Goal: Transaction & Acquisition: Subscribe to service/newsletter

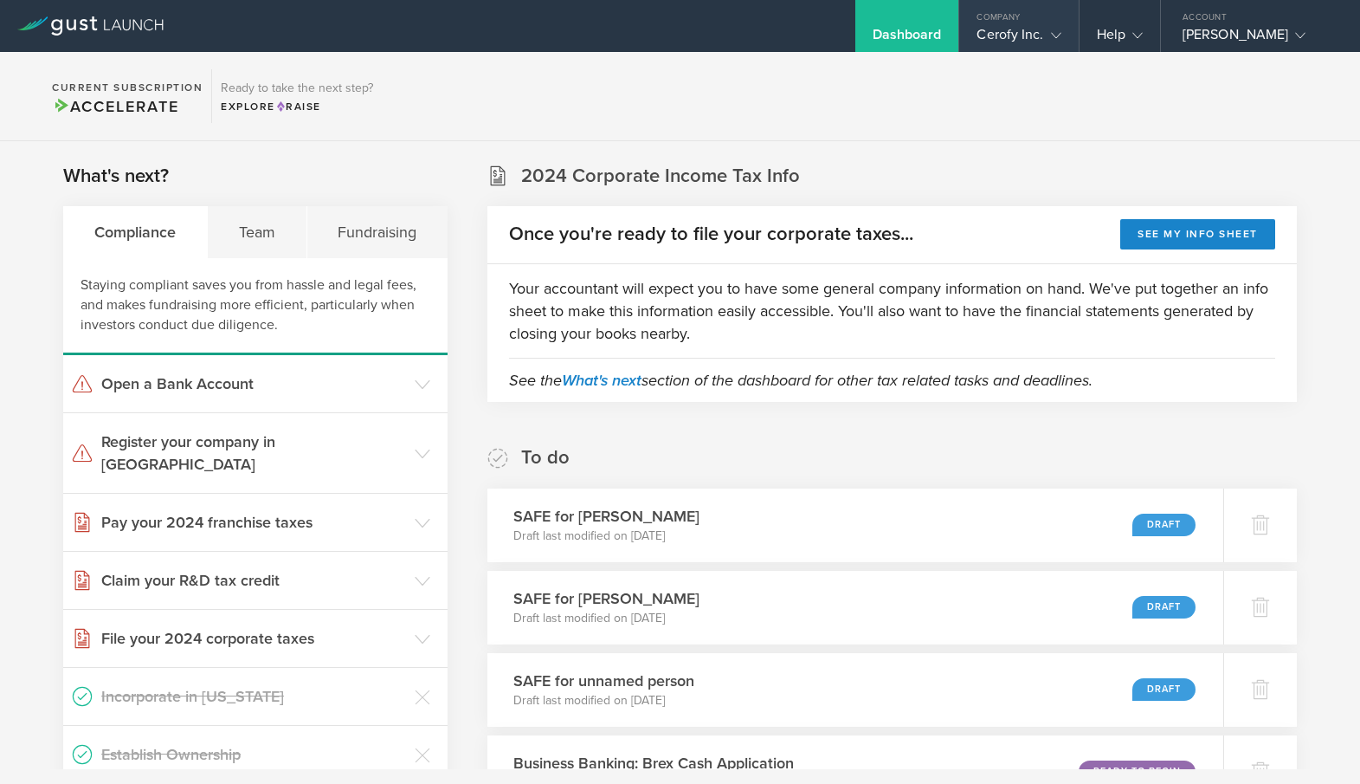
click at [1051, 36] on icon at bounding box center [1056, 35] width 10 height 10
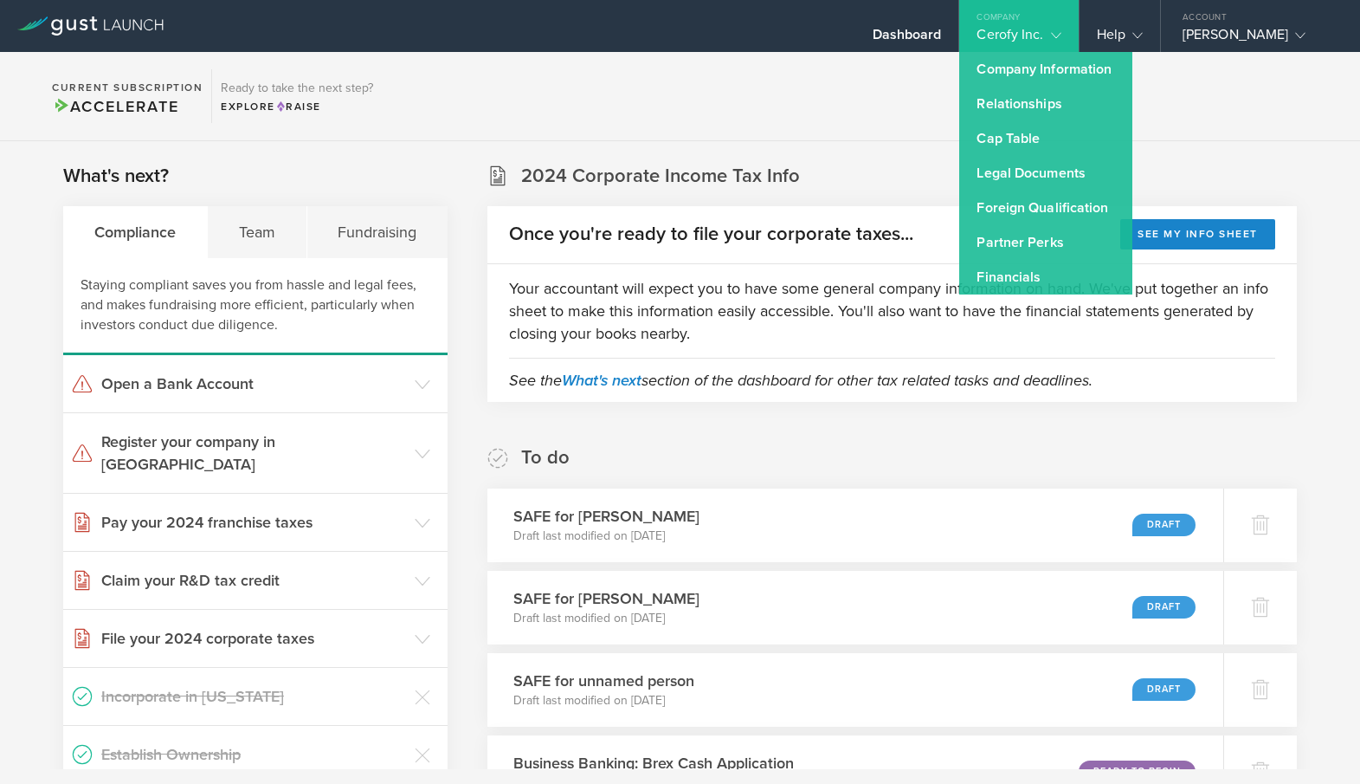
click at [806, 94] on section "Current Subscription Accelerate Ready to take the next step? Explore Raise" at bounding box center [680, 96] width 1360 height 89
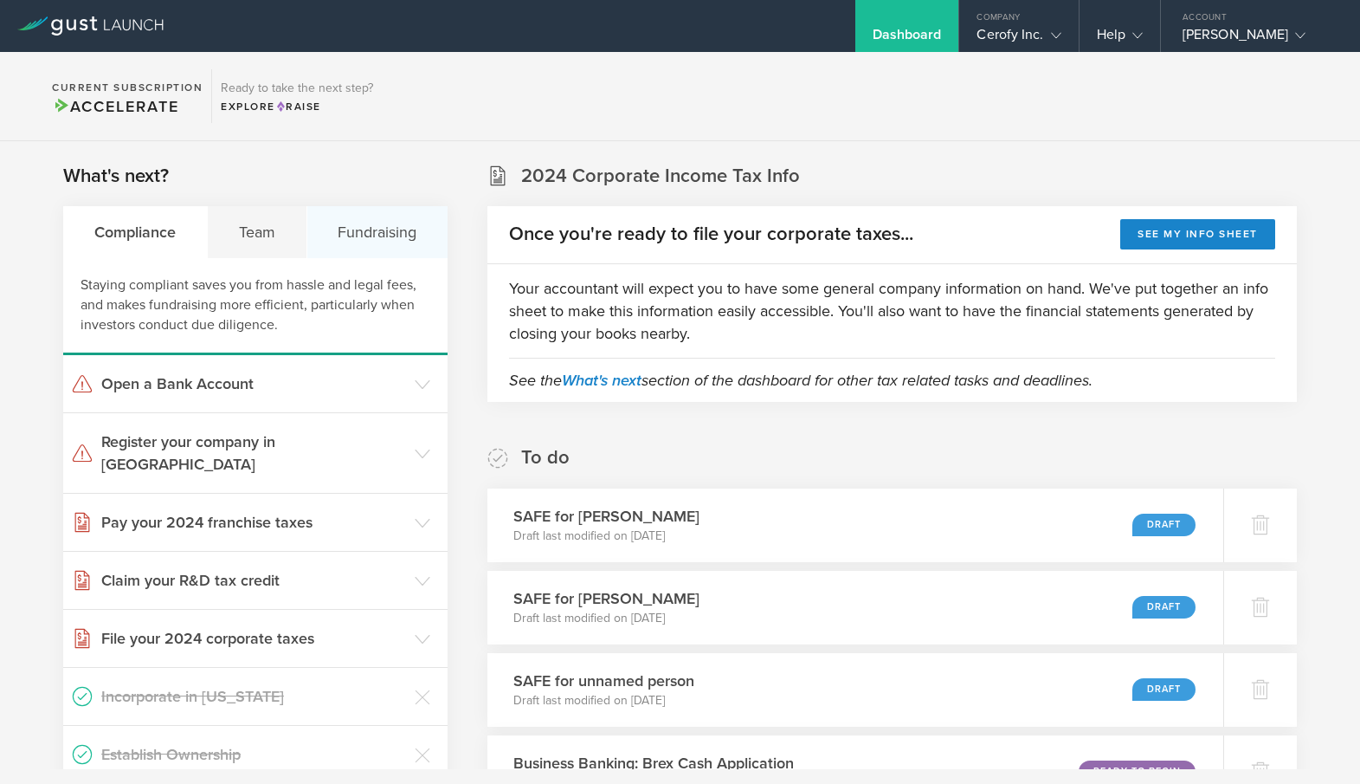
click at [378, 225] on div "Fundraising" at bounding box center [377, 232] width 141 height 52
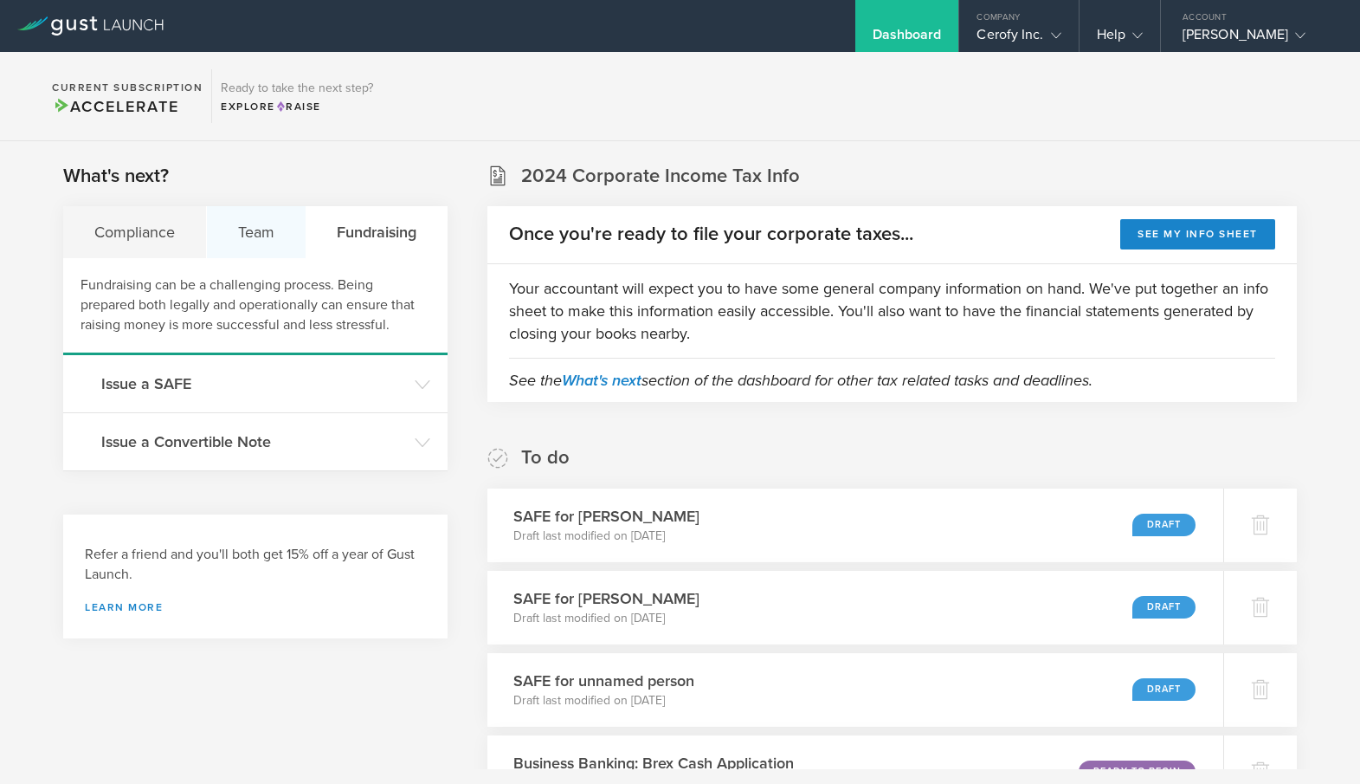
click at [267, 247] on div "Team" at bounding box center [257, 232] width 100 height 52
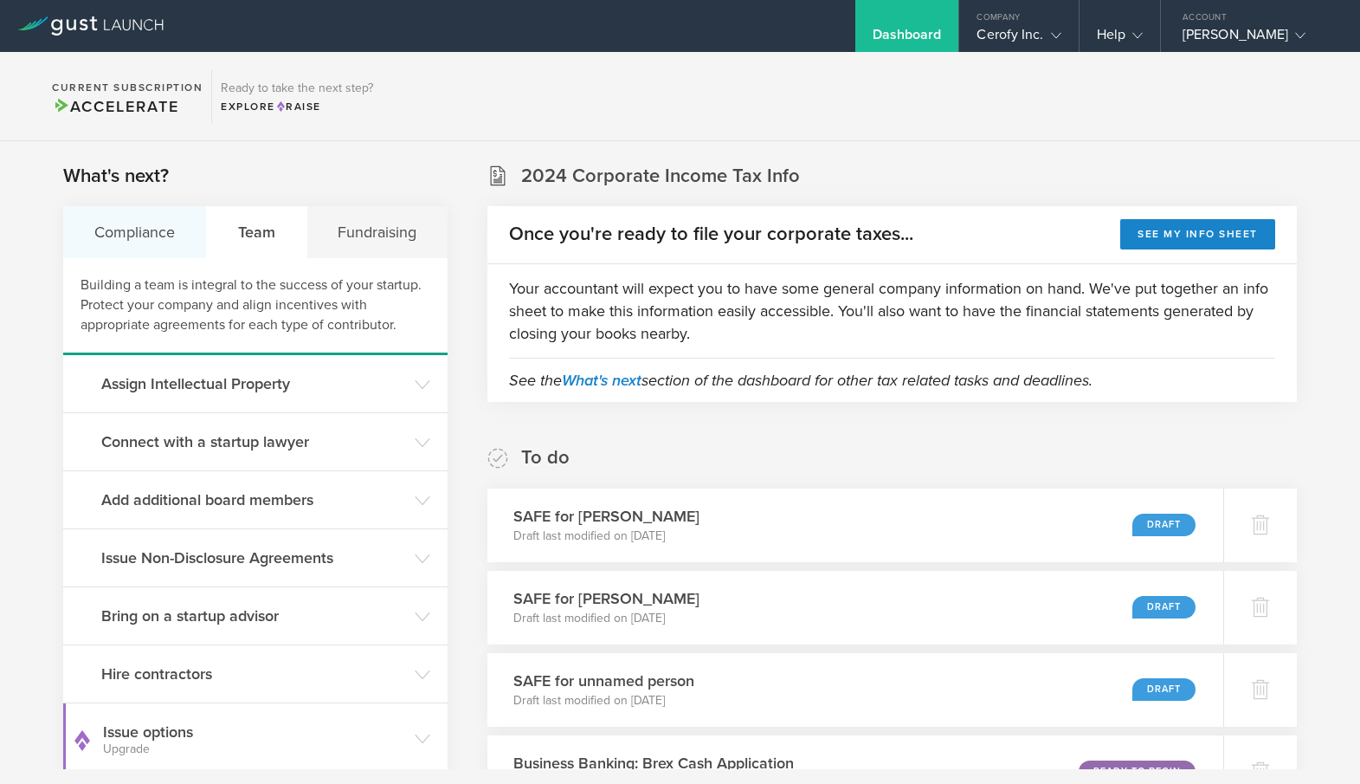
click at [139, 248] on div "Compliance" at bounding box center [135, 232] width 144 height 52
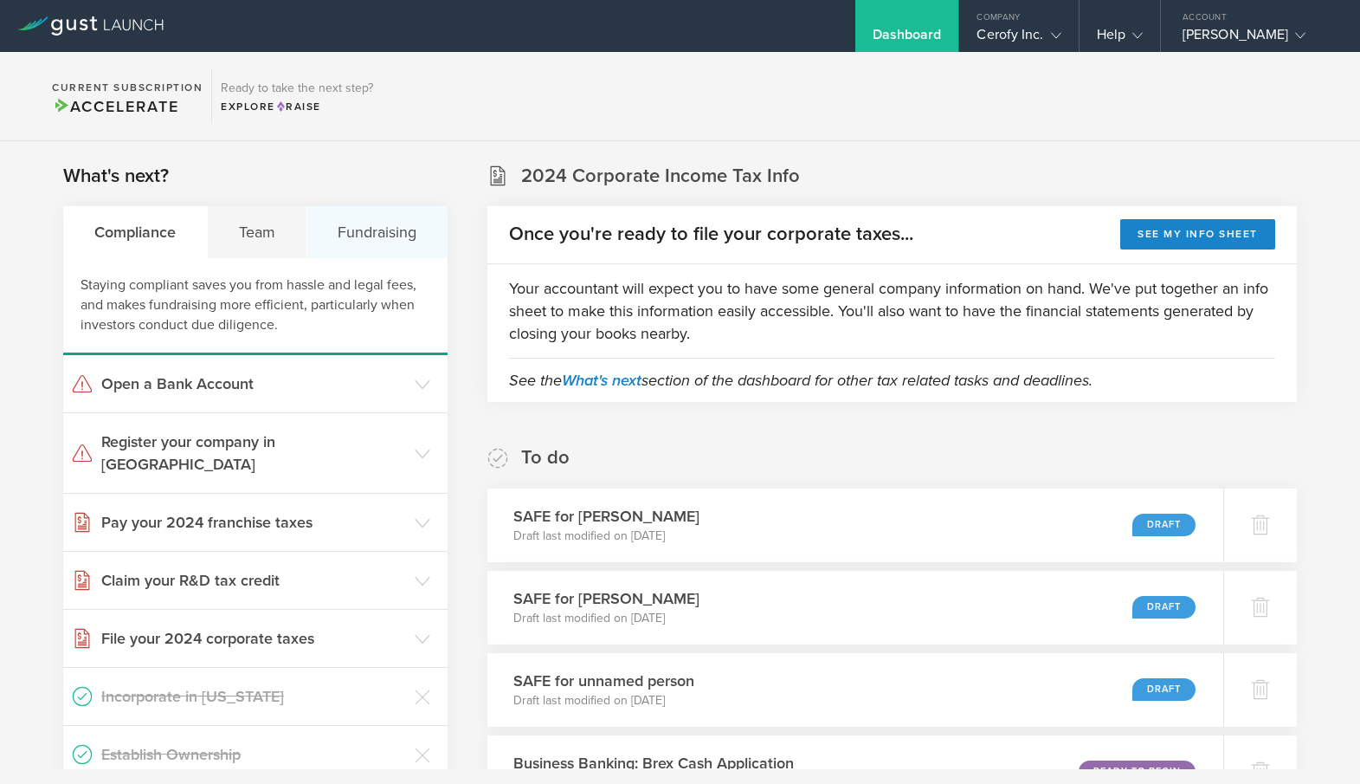
click at [407, 228] on div "Fundraising" at bounding box center [377, 232] width 141 height 52
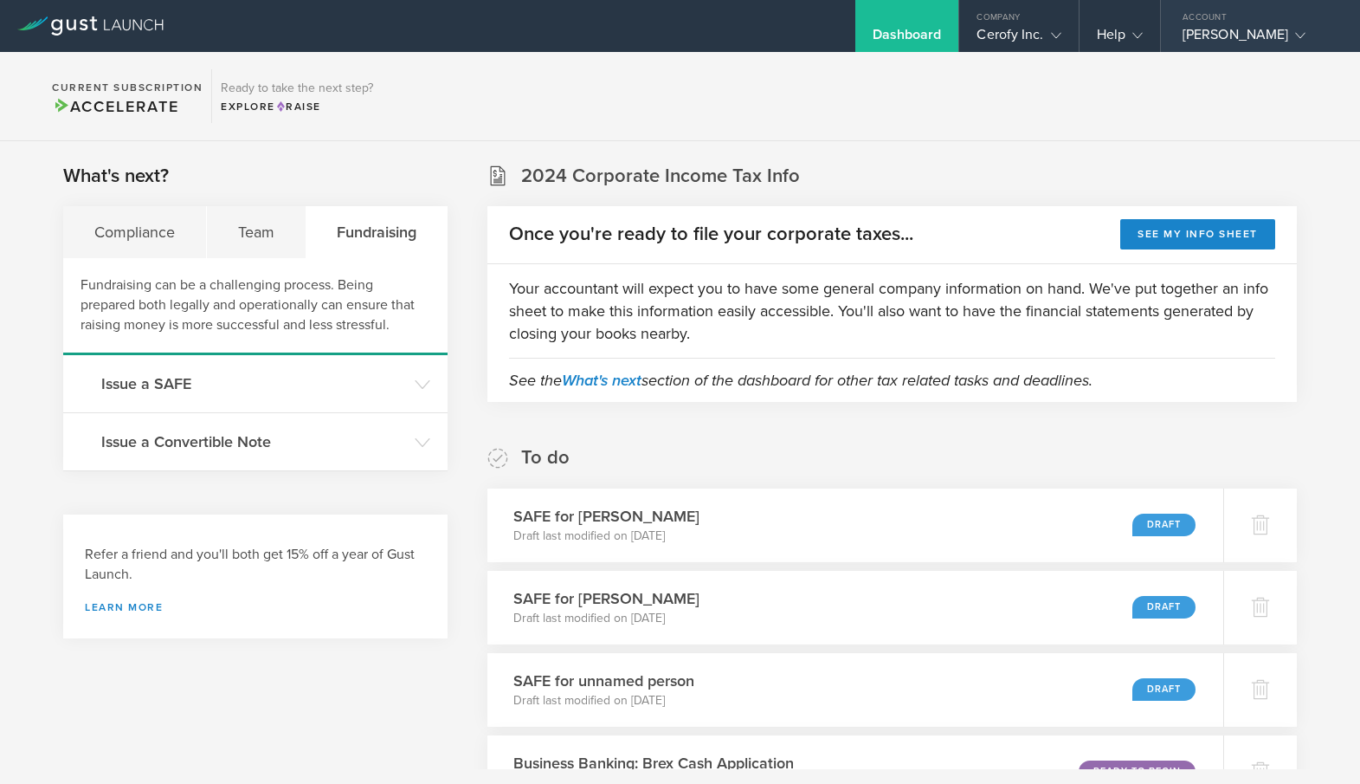
click at [1295, 32] on icon at bounding box center [1300, 35] width 10 height 10
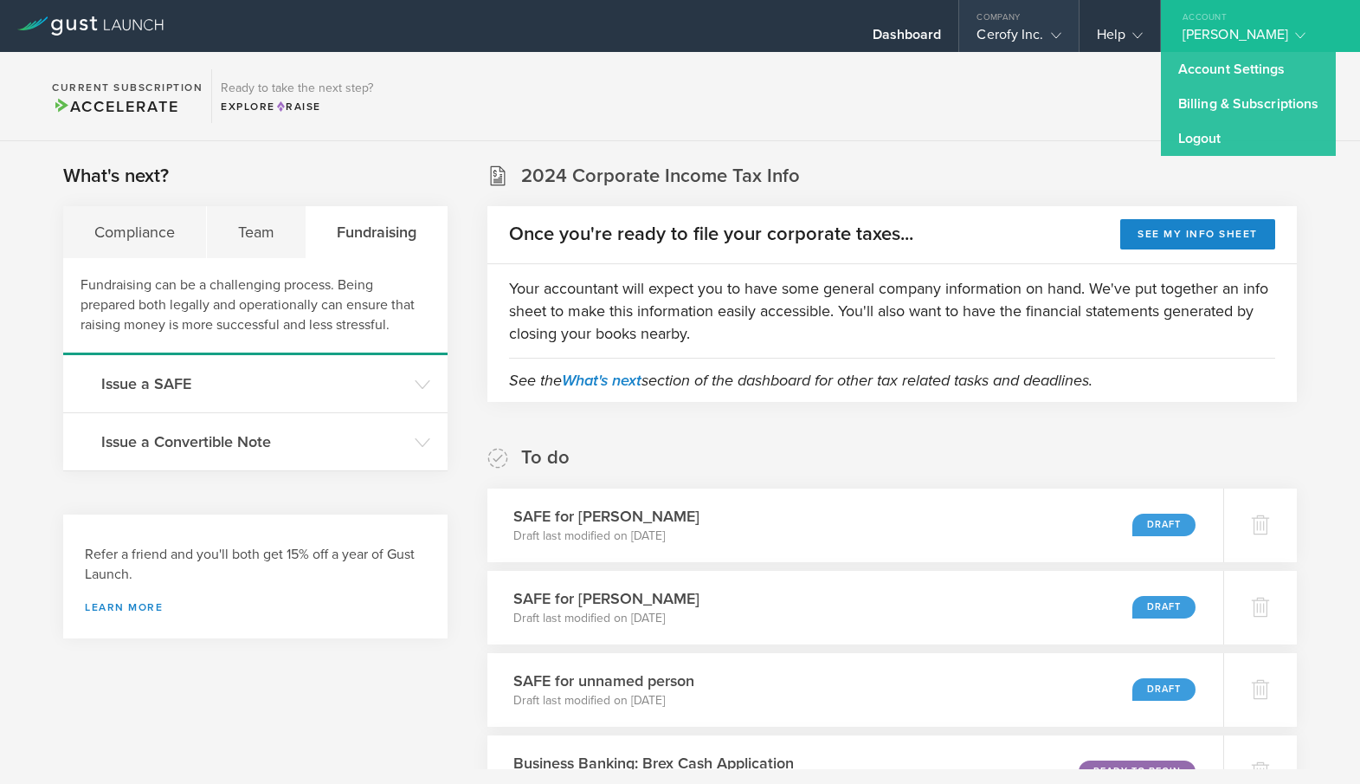
click at [1057, 36] on polyline at bounding box center [1056, 35] width 10 height 5
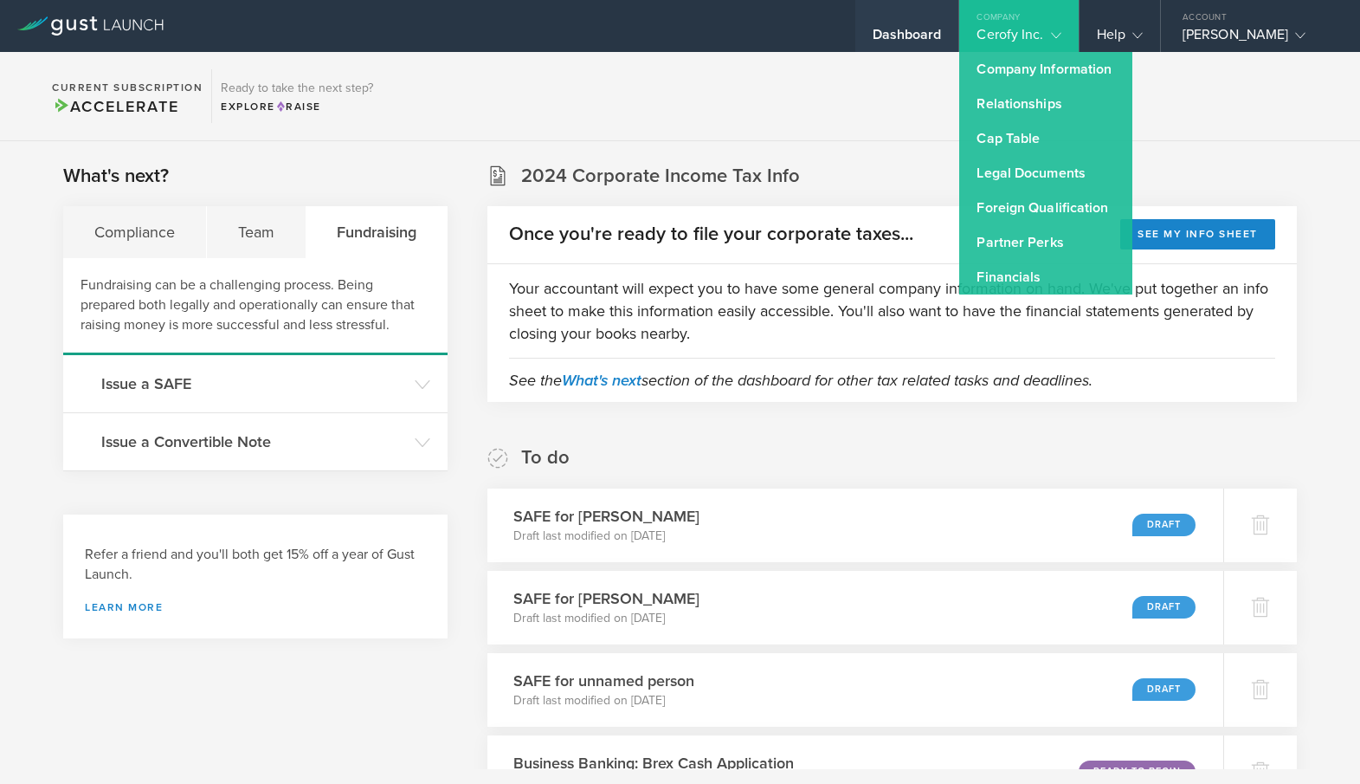
click at [914, 36] on div "Dashboard" at bounding box center [907, 39] width 69 height 26
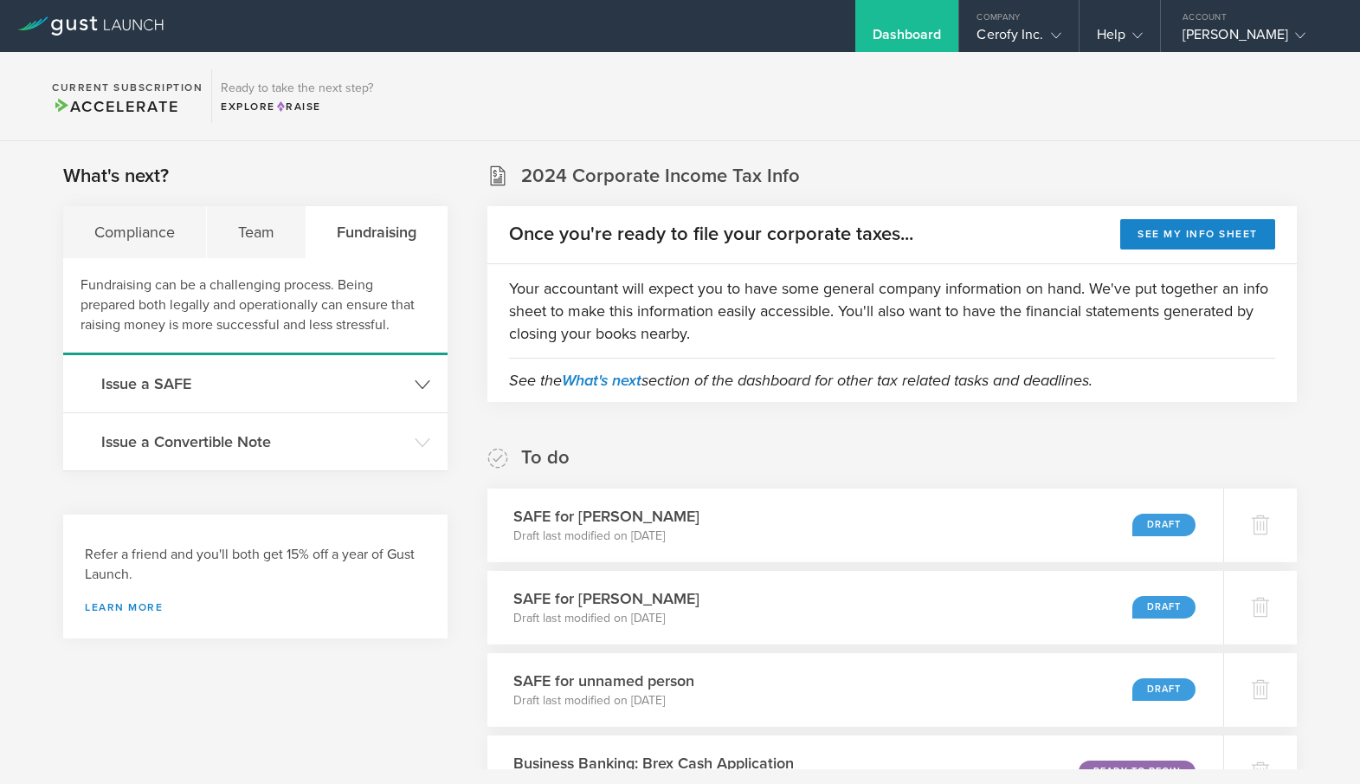
click at [378, 385] on h3 "Issue a SAFE" at bounding box center [253, 383] width 305 height 23
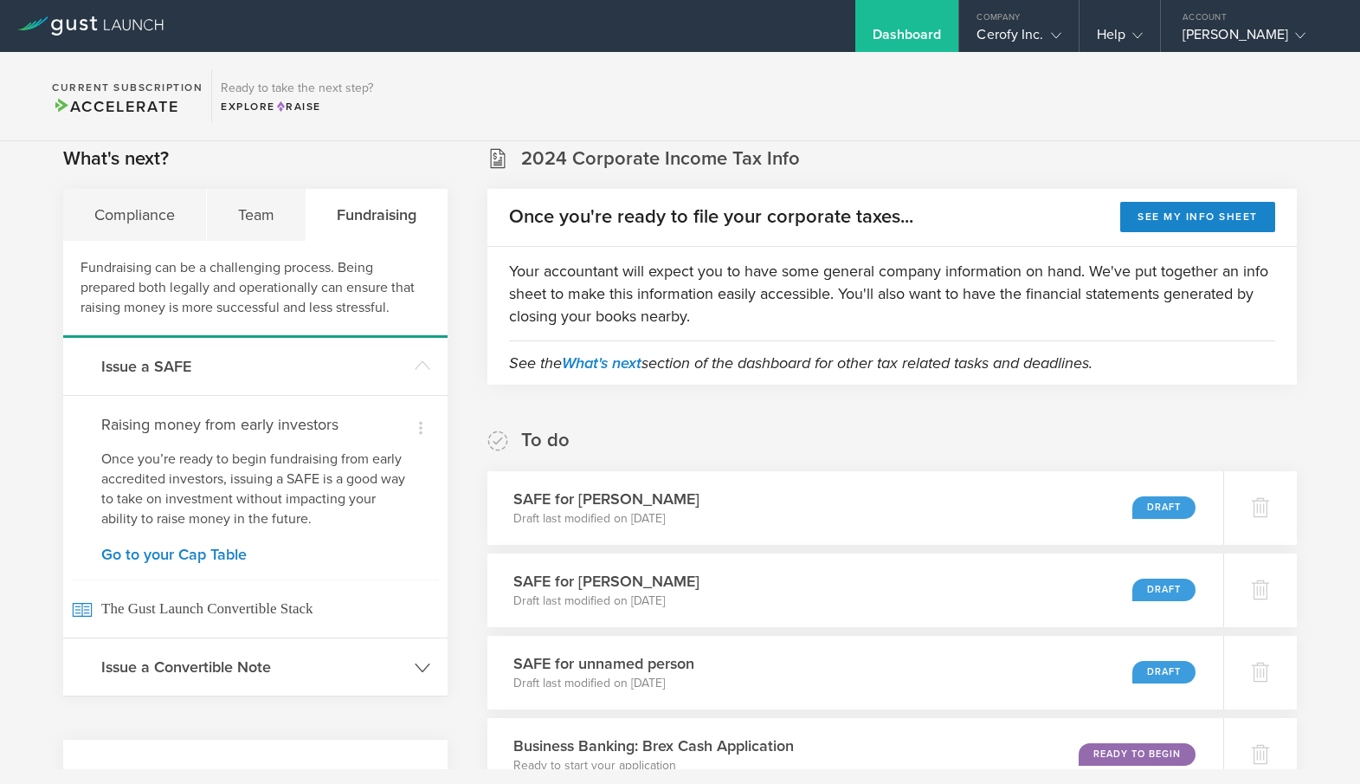
scroll to position [29, 0]
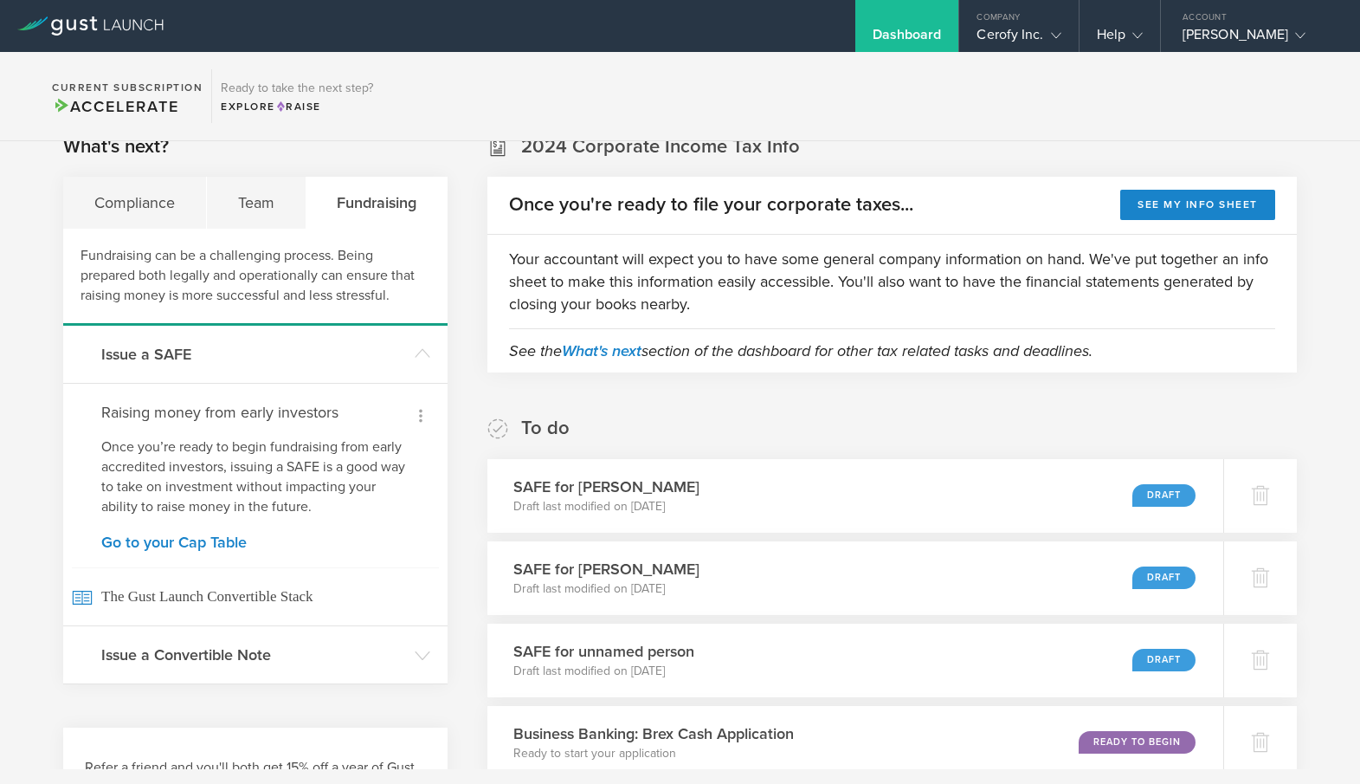
click at [415, 413] on icon at bounding box center [420, 415] width 21 height 21
click at [407, 446] on li "Dismiss" at bounding box center [401, 449] width 73 height 30
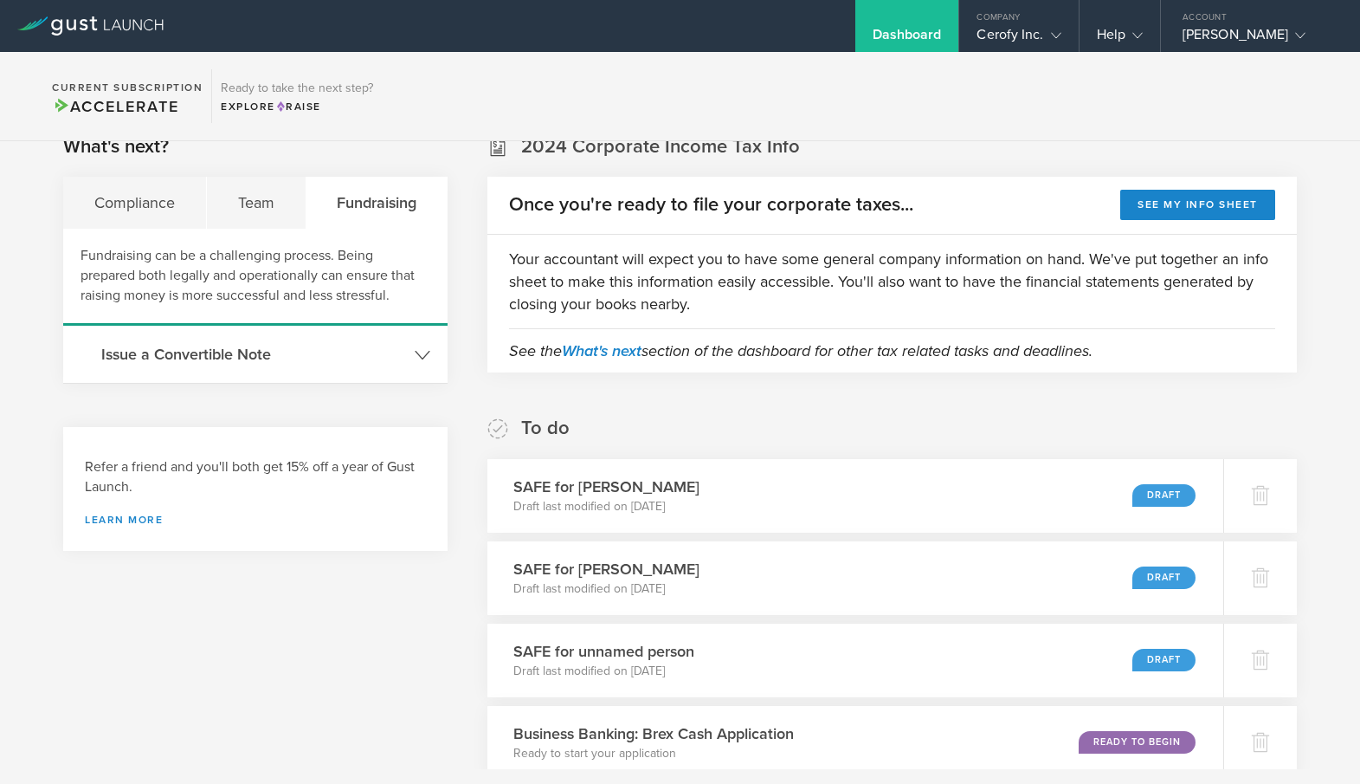
click at [429, 348] on icon at bounding box center [423, 355] width 16 height 16
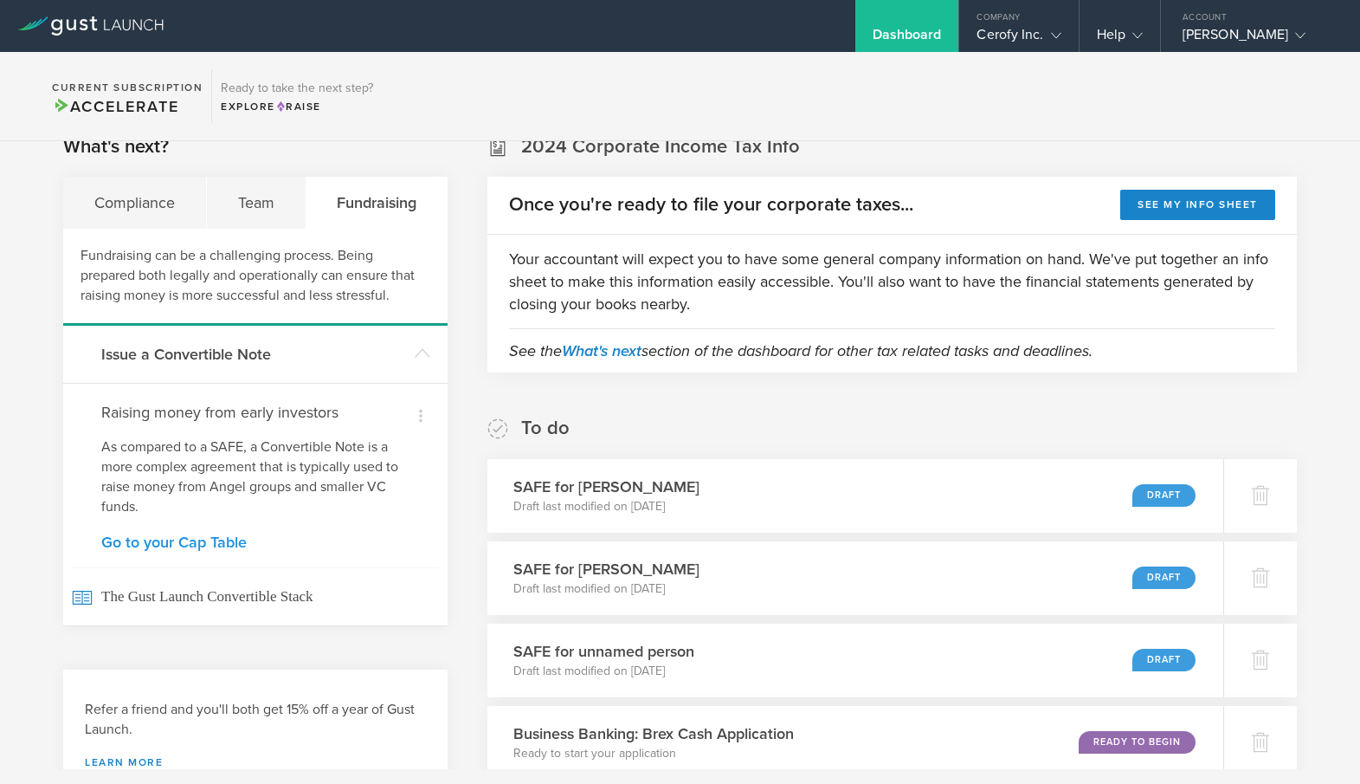
click at [199, 546] on link "Go to your Cap Table" at bounding box center [255, 542] width 308 height 16
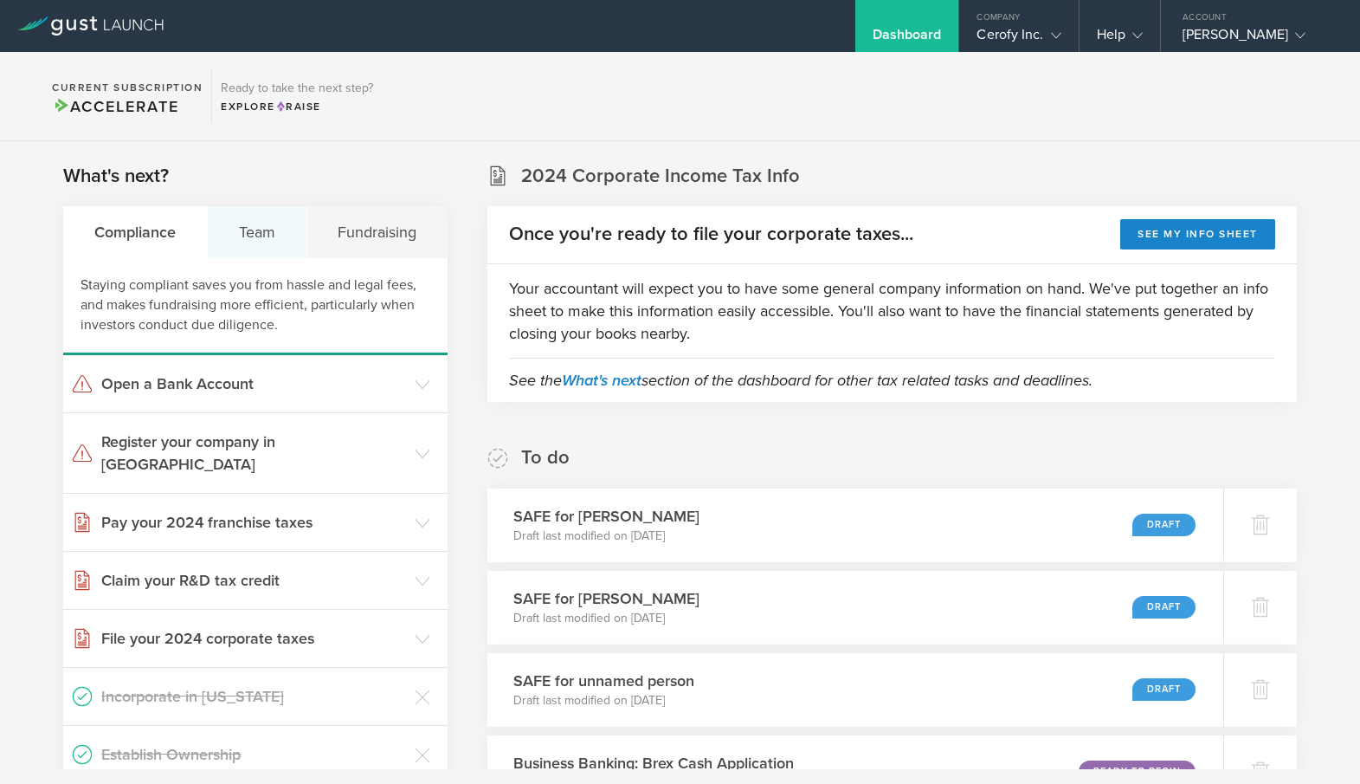
click at [262, 236] on div "Team" at bounding box center [258, 232] width 100 height 52
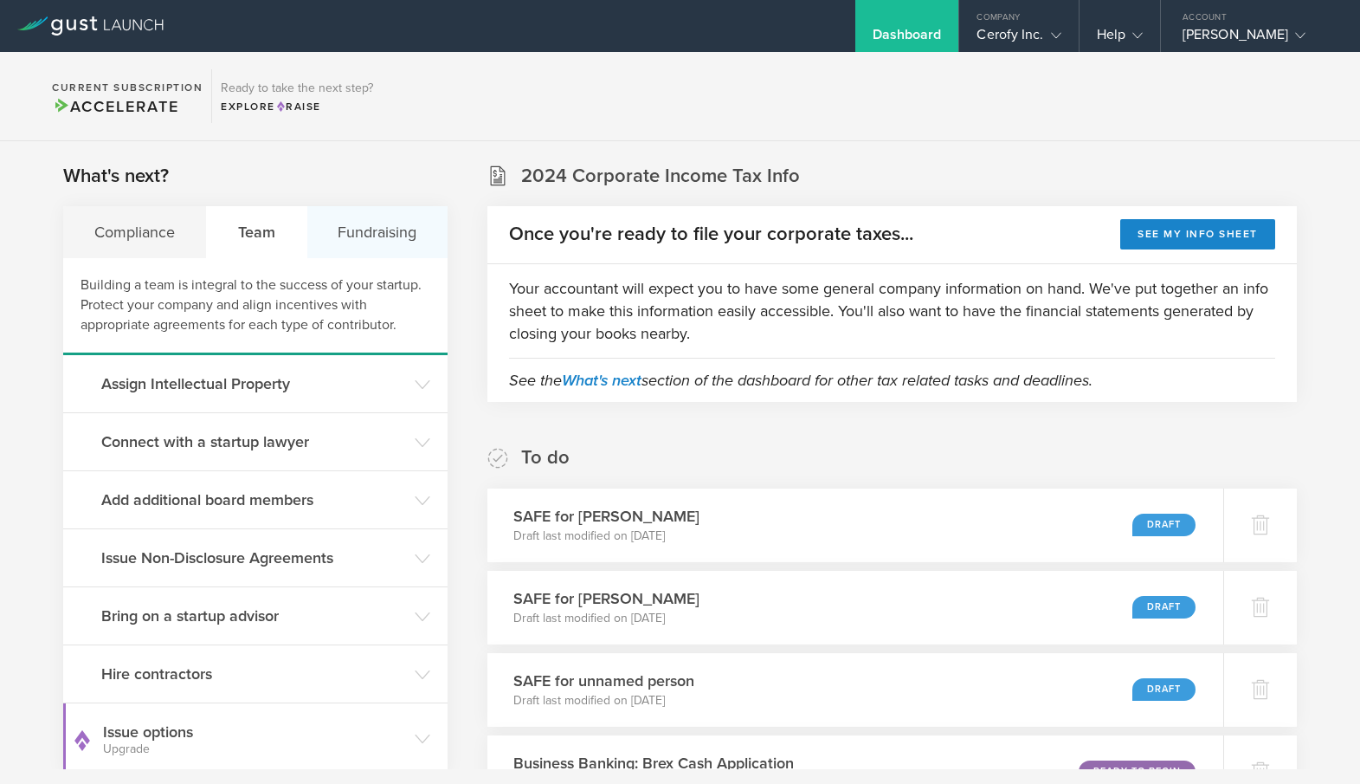
click at [383, 236] on div "Fundraising" at bounding box center [377, 232] width 141 height 52
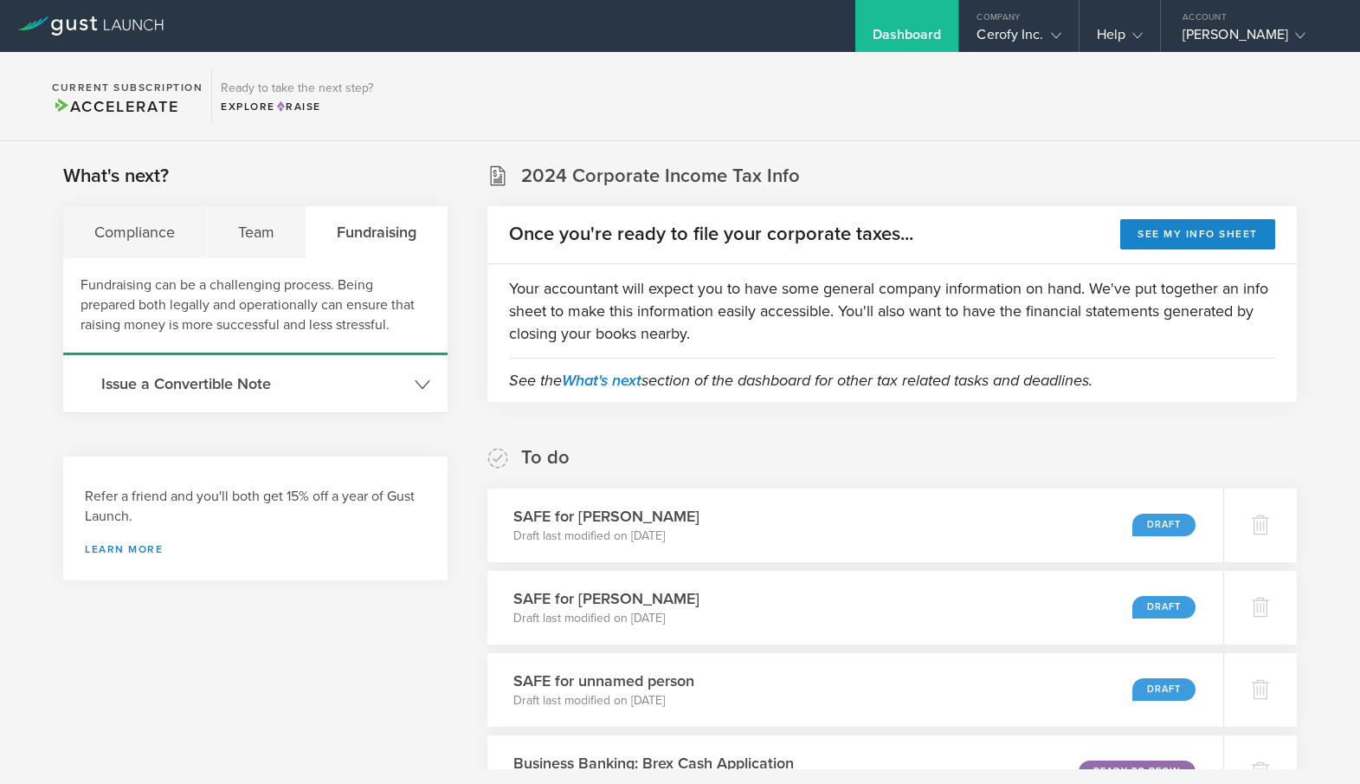
click at [426, 387] on icon at bounding box center [423, 385] width 16 height 16
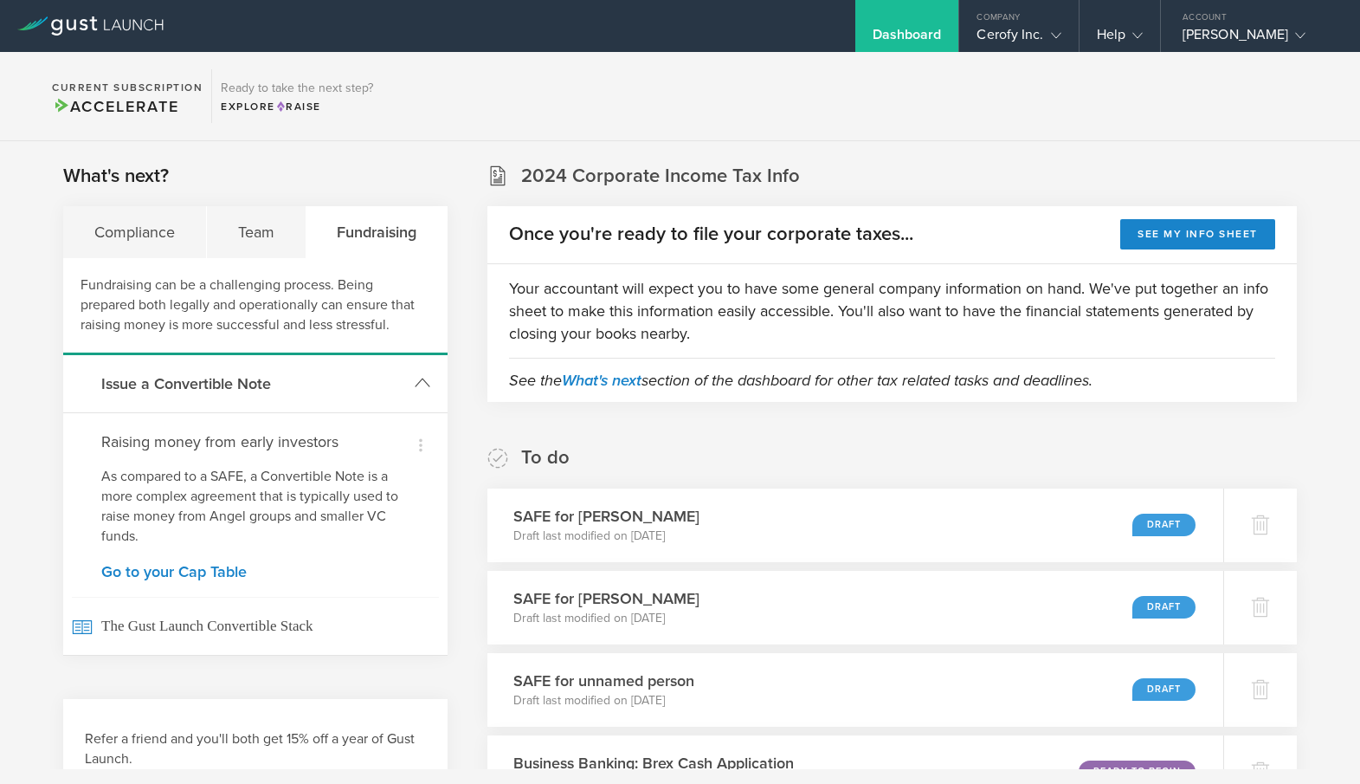
click at [426, 387] on icon at bounding box center [423, 383] width 16 height 16
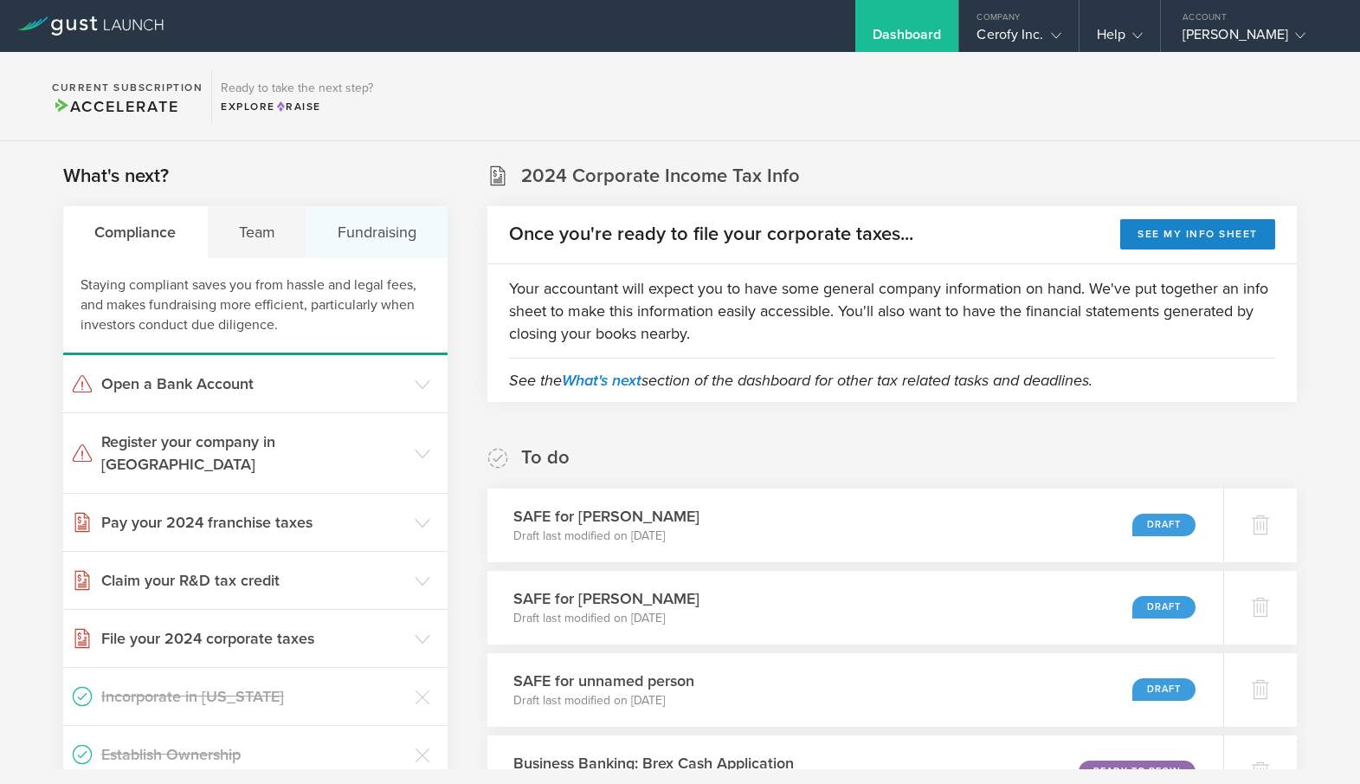
click at [378, 209] on div "Fundraising" at bounding box center [377, 232] width 141 height 52
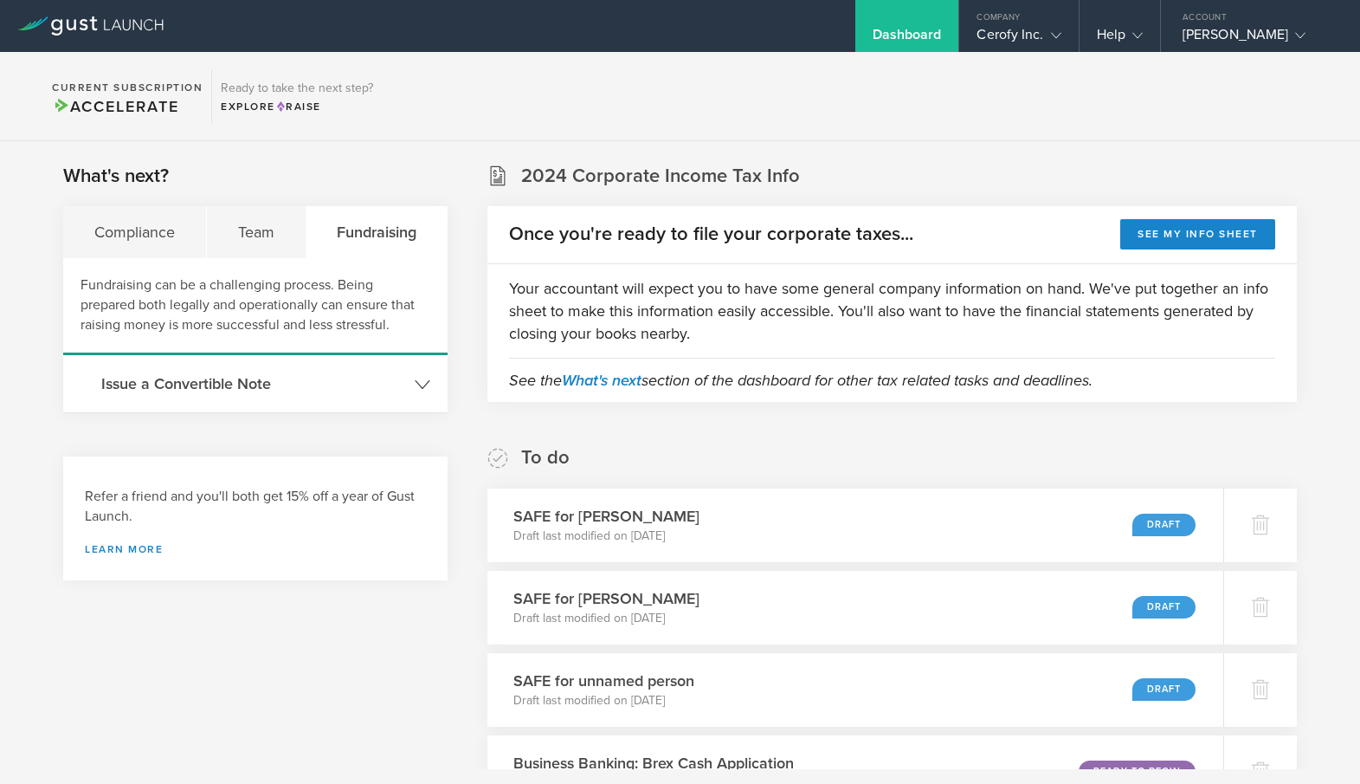
click at [429, 378] on icon at bounding box center [423, 385] width 16 height 16
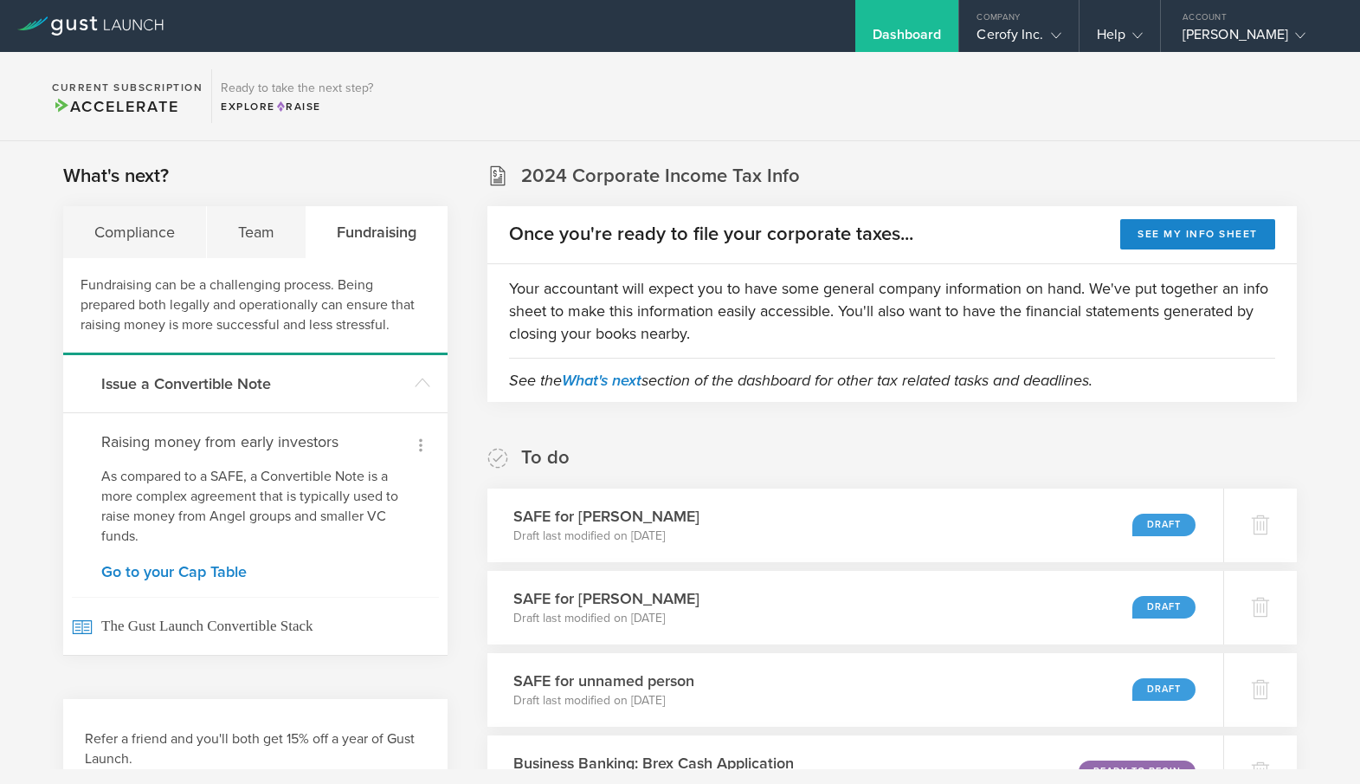
click at [416, 443] on icon at bounding box center [420, 445] width 21 height 21
click at [391, 570] on div at bounding box center [680, 392] width 1360 height 784
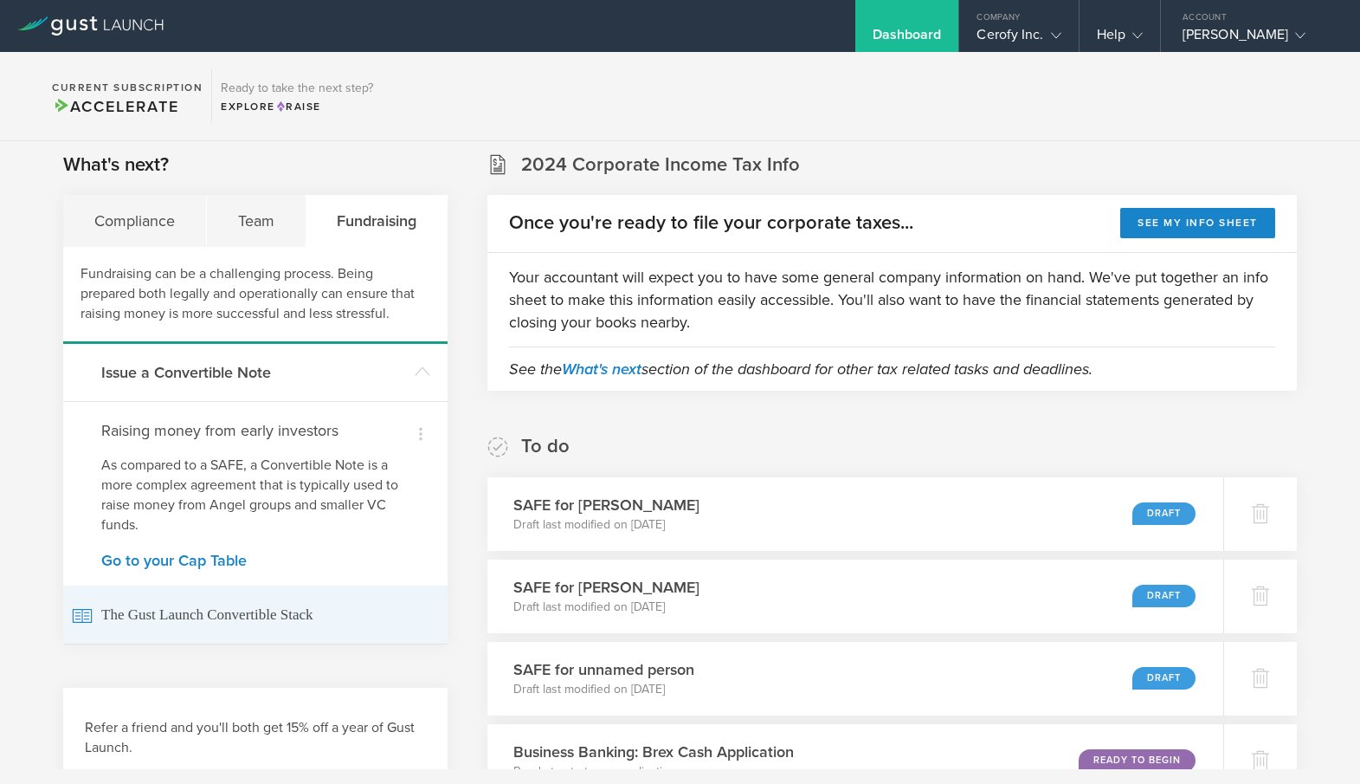
scroll to position [12, 0]
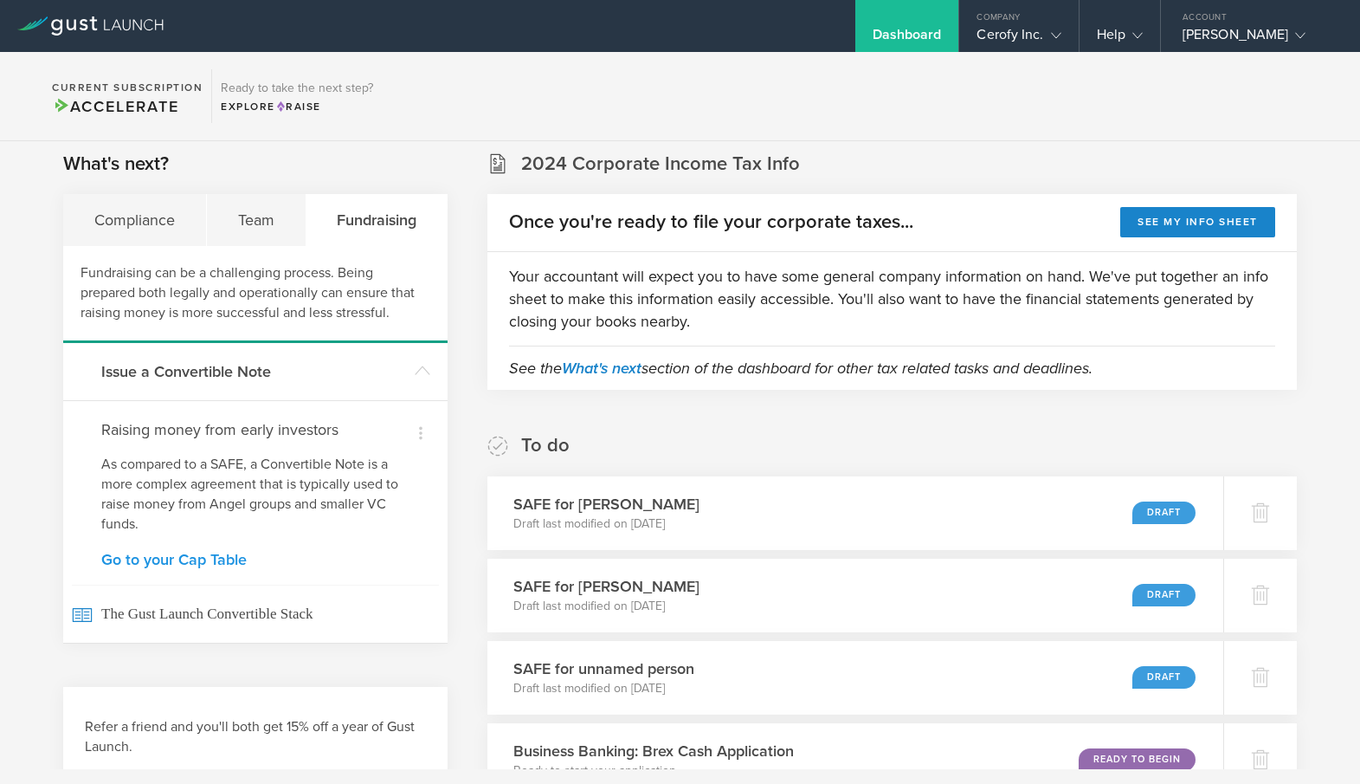
click at [176, 561] on link "Go to your Cap Table" at bounding box center [255, 560] width 308 height 16
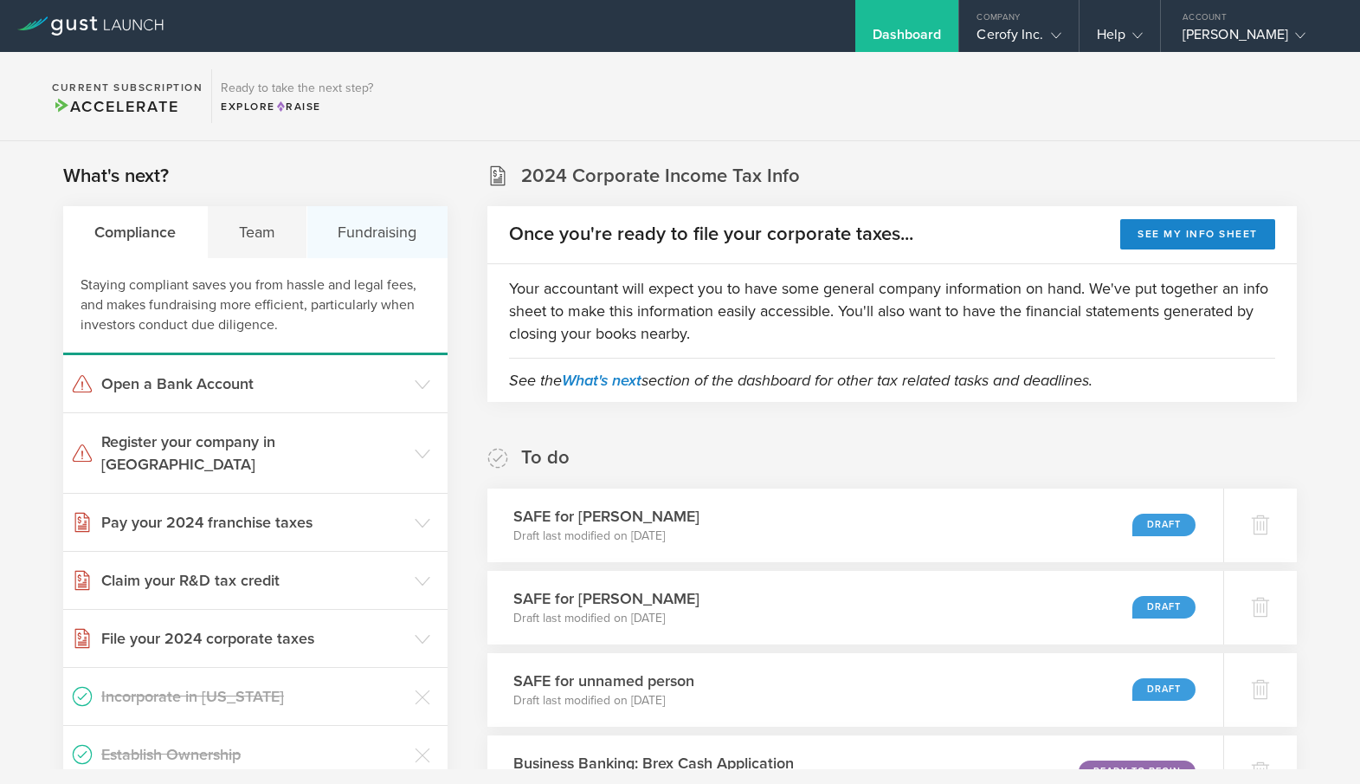
click at [391, 242] on div "Fundraising" at bounding box center [377, 232] width 141 height 52
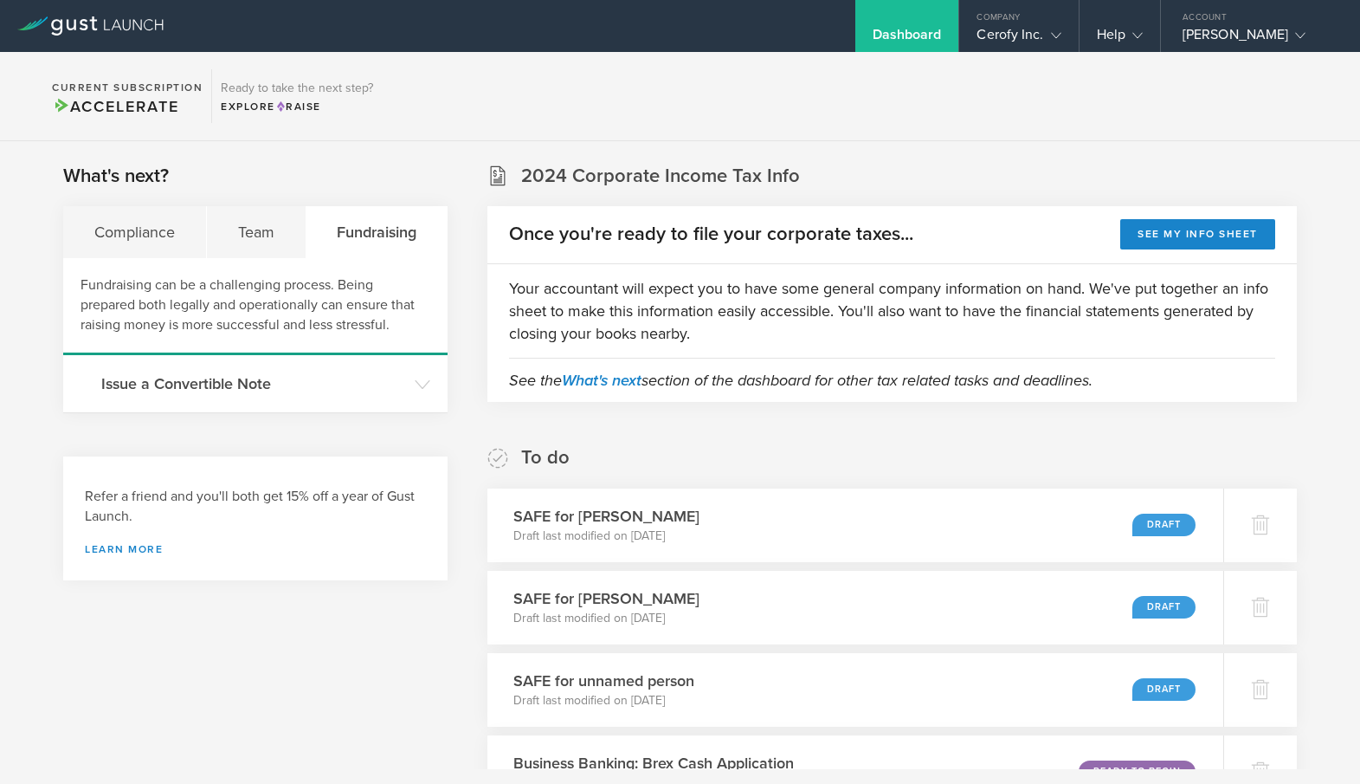
click at [380, 233] on div "Fundraising" at bounding box center [378, 232] width 142 height 52
click at [419, 394] on header "Issue a Convertible Note" at bounding box center [255, 383] width 384 height 57
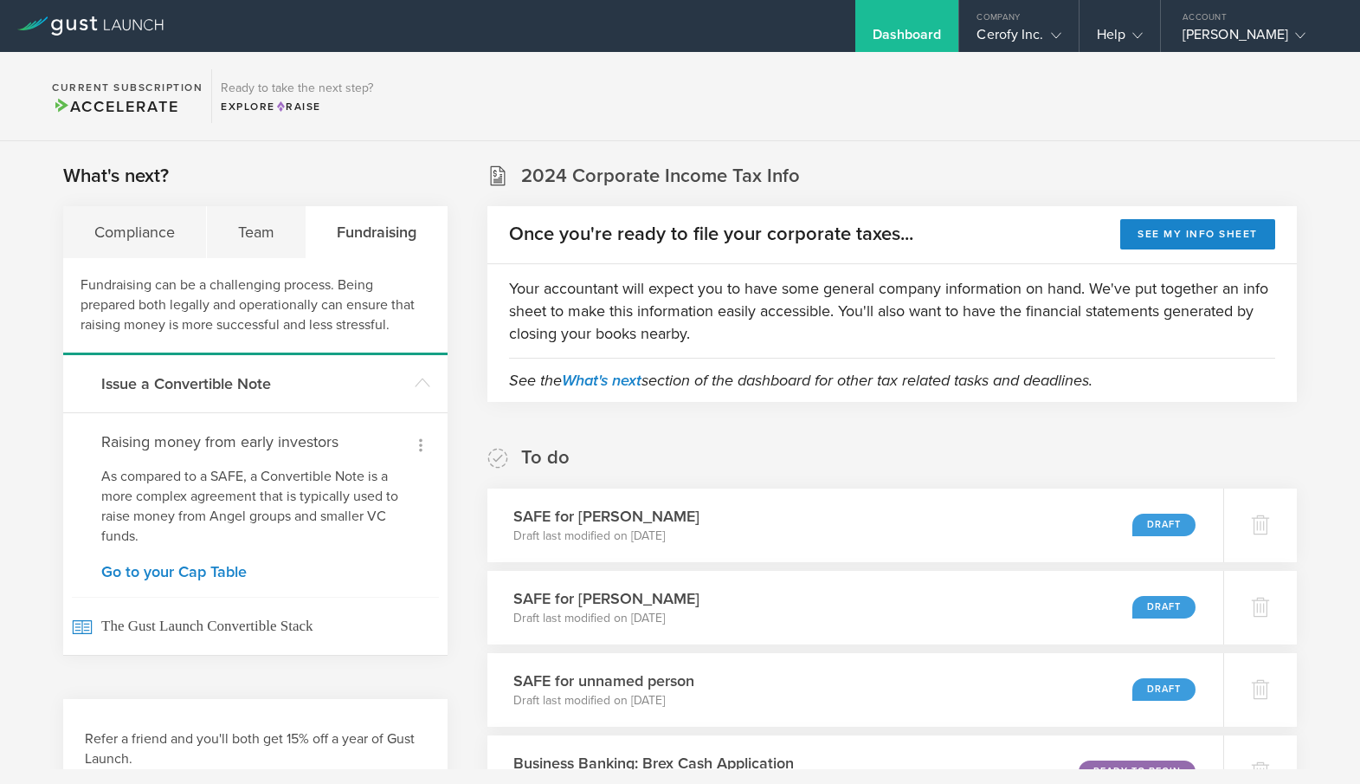
click at [423, 432] on div at bounding box center [420, 444] width 29 height 29
click at [434, 432] on div at bounding box center [680, 392] width 1360 height 784
click at [428, 374] on header "Issue a Convertible Note" at bounding box center [255, 383] width 384 height 57
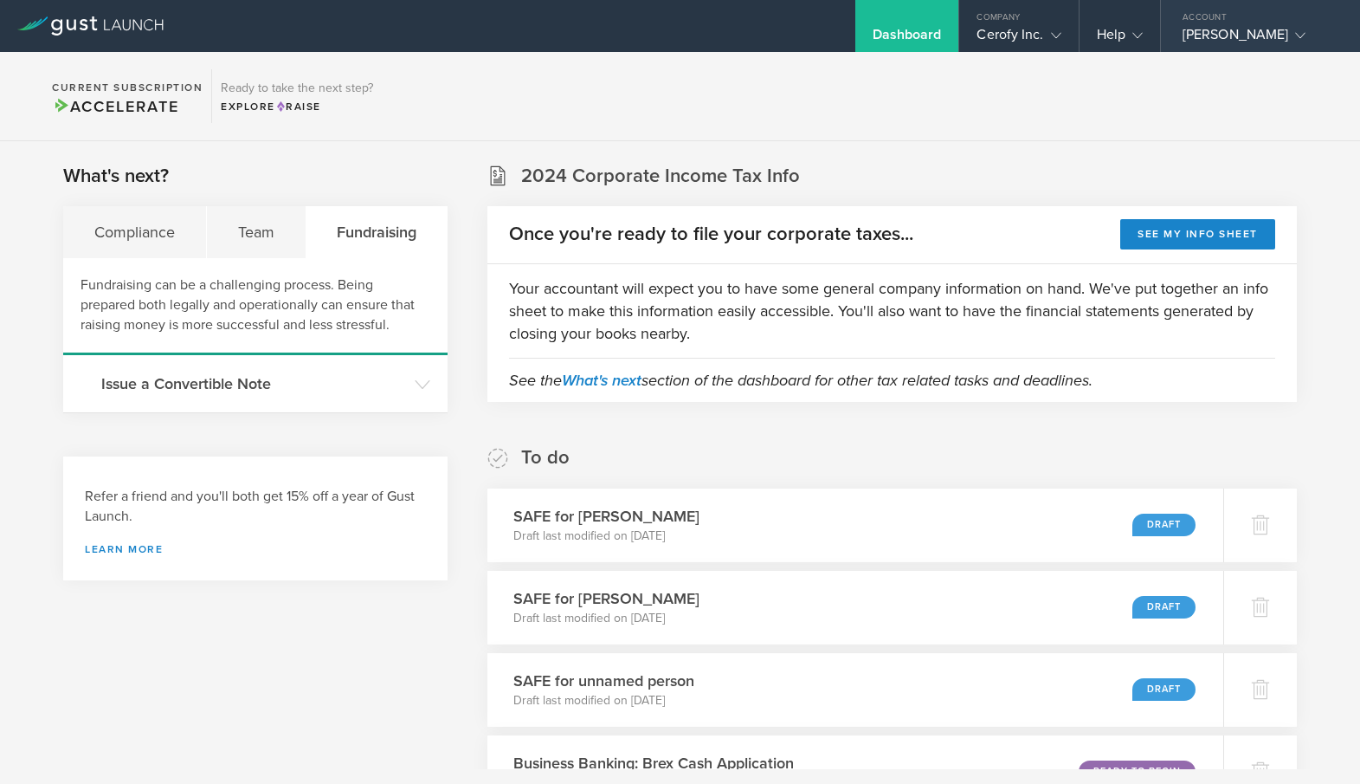
click at [1258, 24] on div "Account" at bounding box center [1260, 13] width 199 height 26
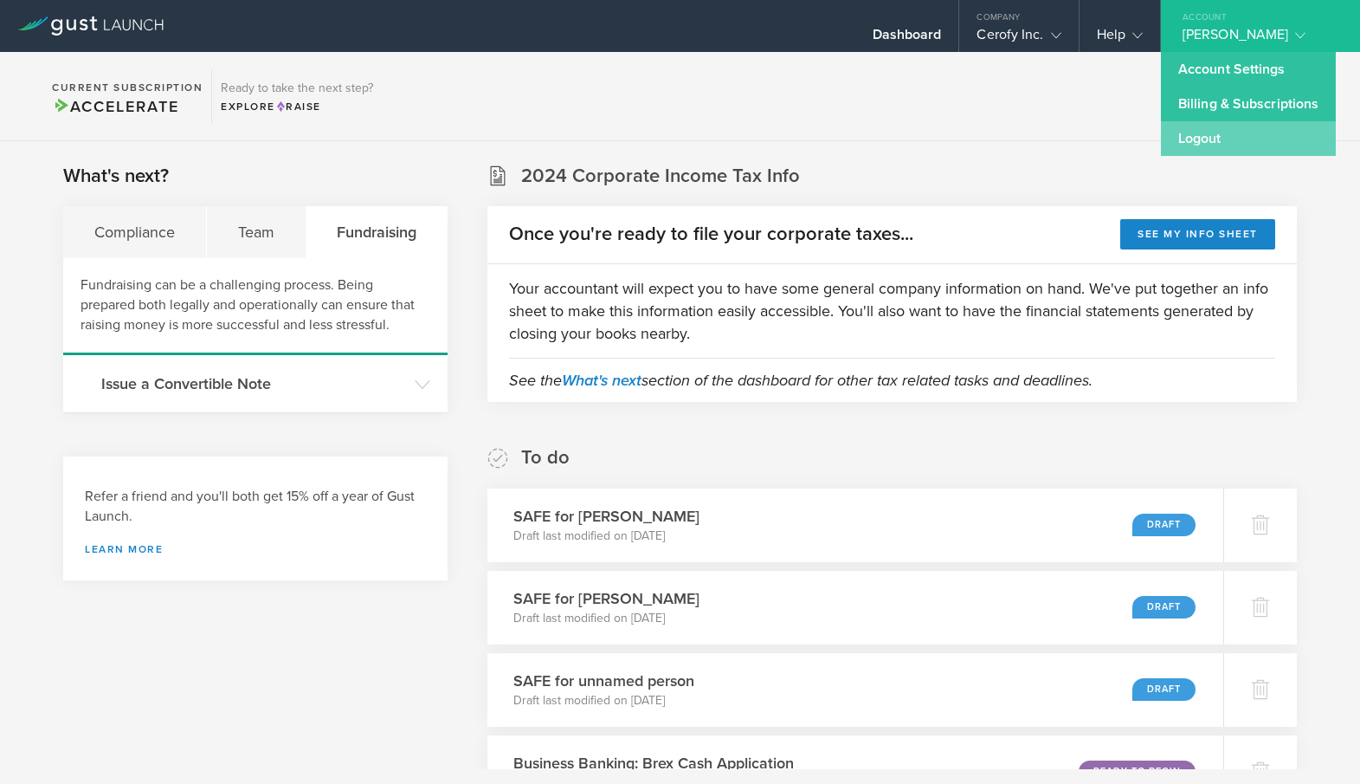
click at [1214, 145] on link "Logout" at bounding box center [1248, 138] width 175 height 35
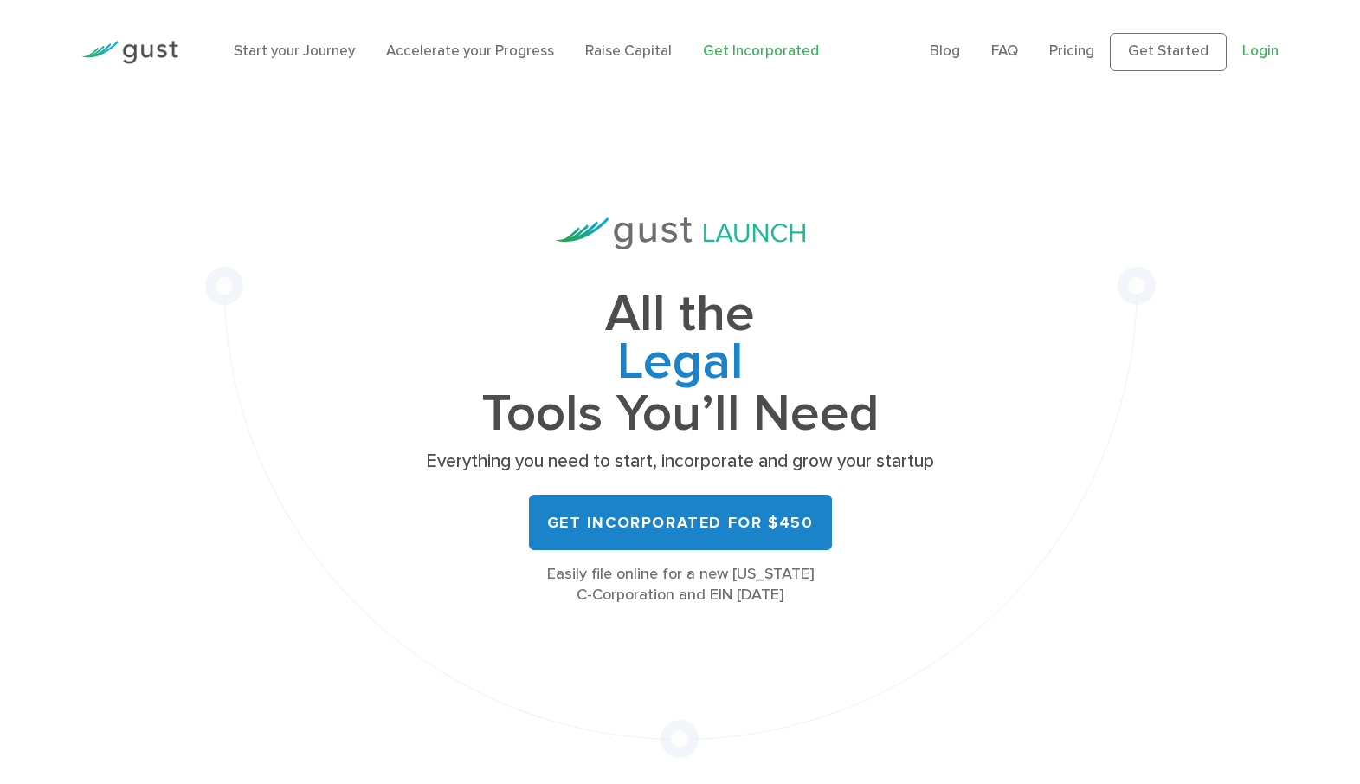
click at [1269, 54] on link "Login" at bounding box center [1261, 50] width 36 height 17
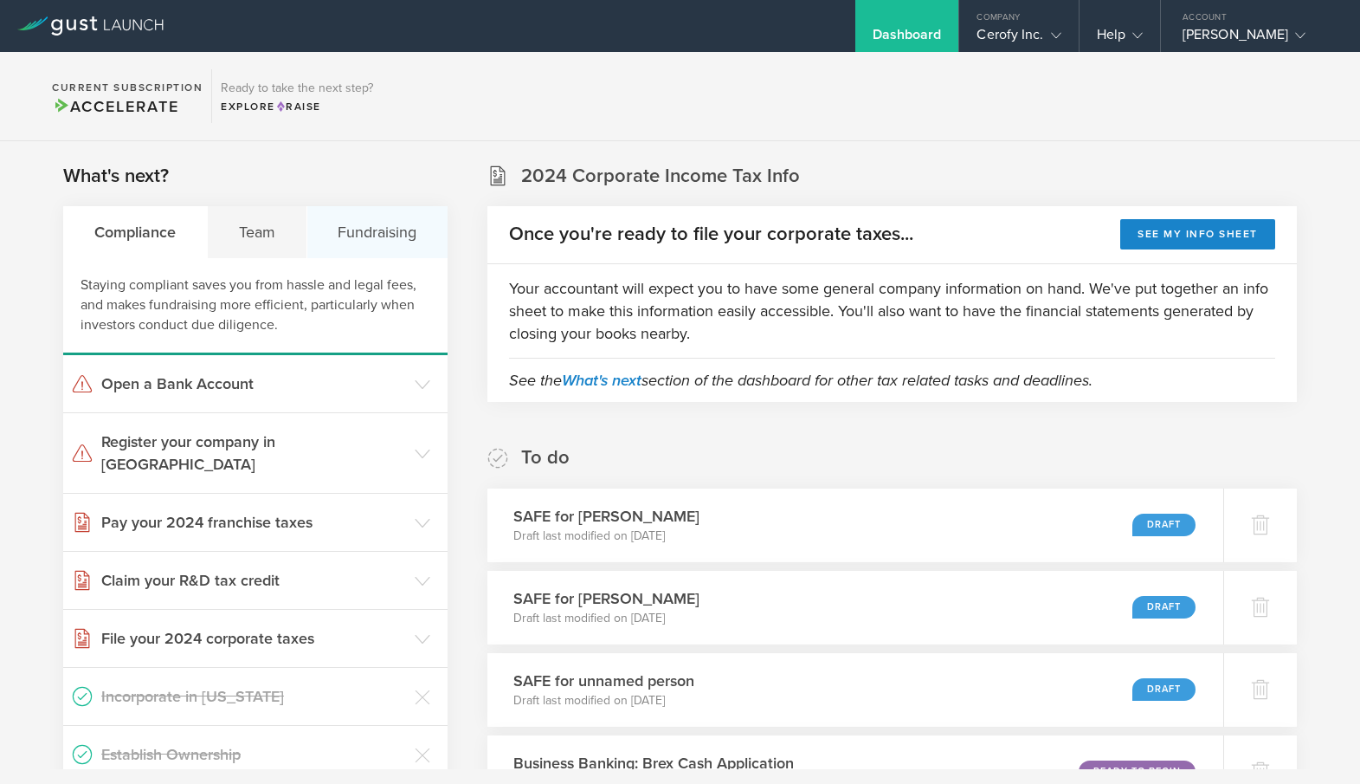
click at [391, 244] on div "Fundraising" at bounding box center [377, 232] width 141 height 52
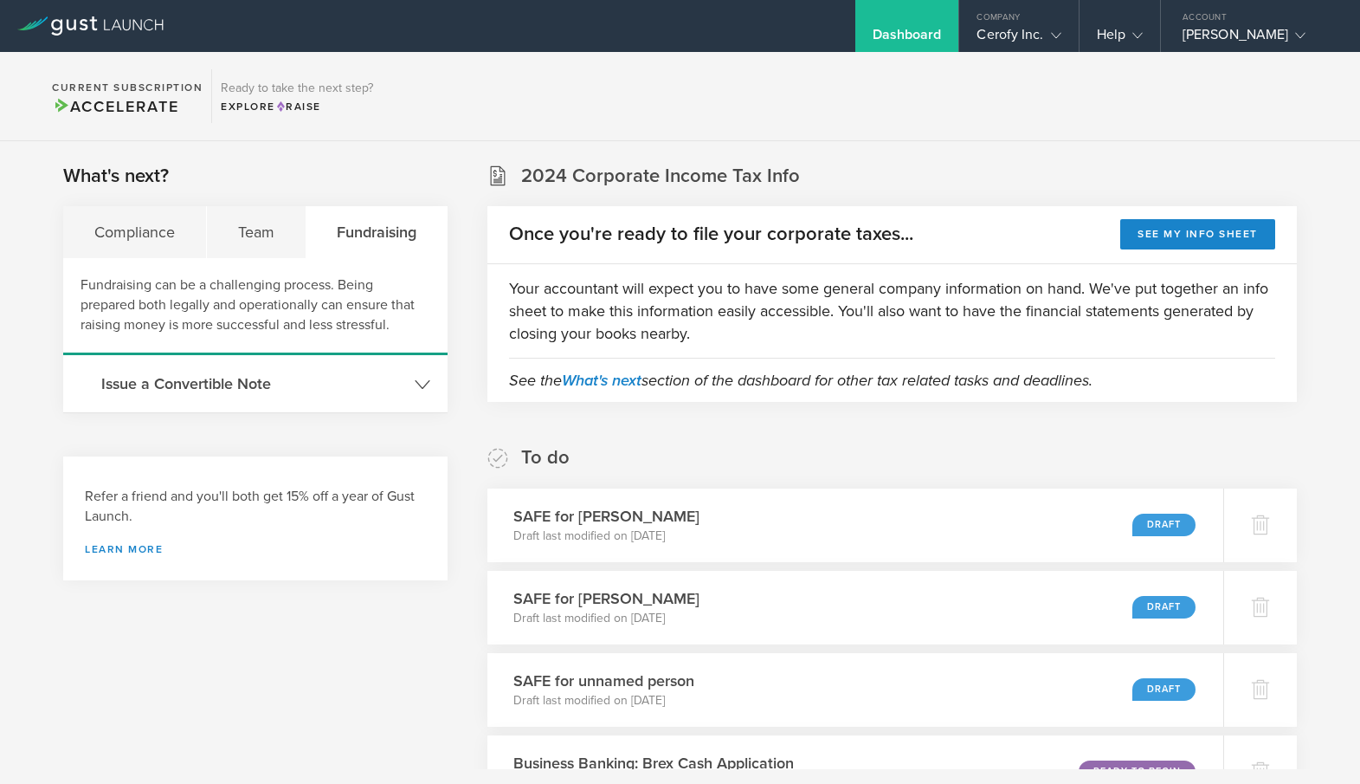
click at [428, 380] on polyline at bounding box center [423, 384] width 14 height 8
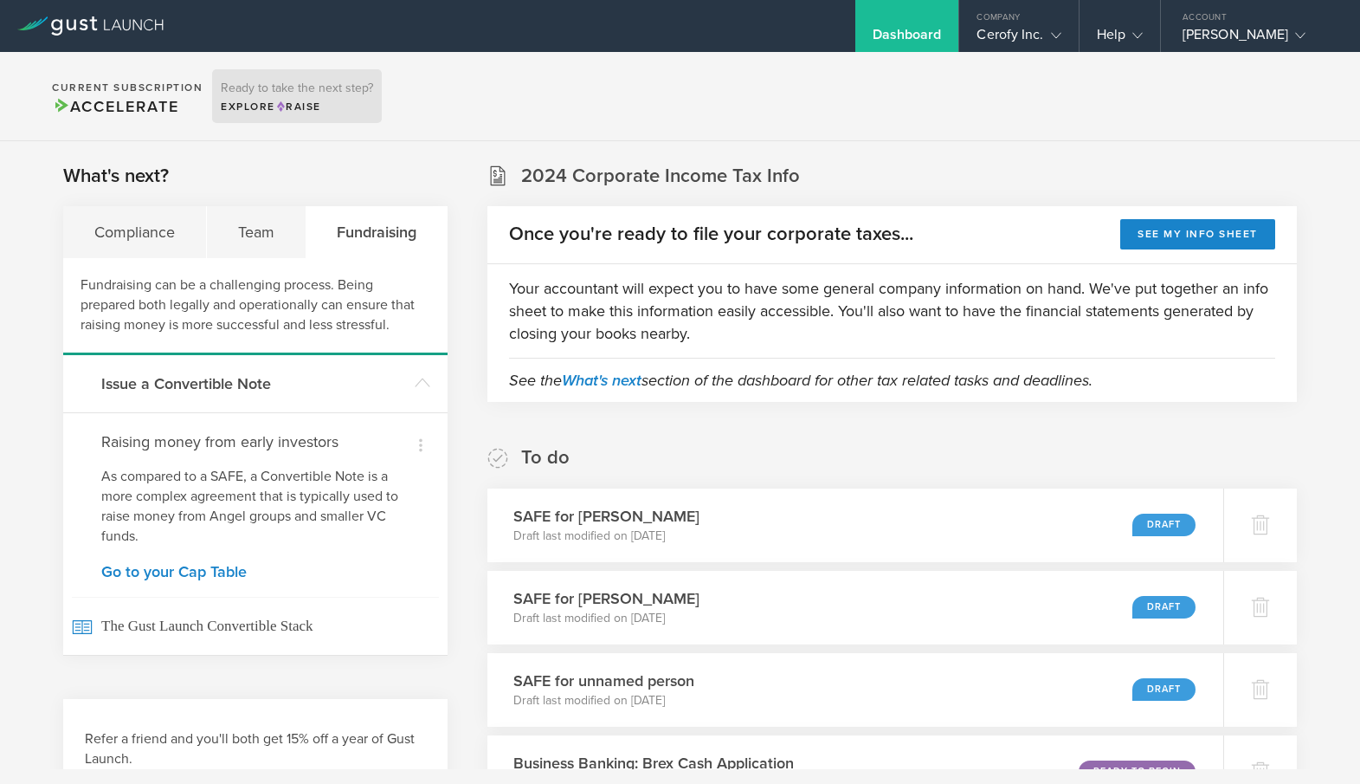
click at [306, 90] on h3 "Ready to take the next step?" at bounding box center [297, 88] width 152 height 12
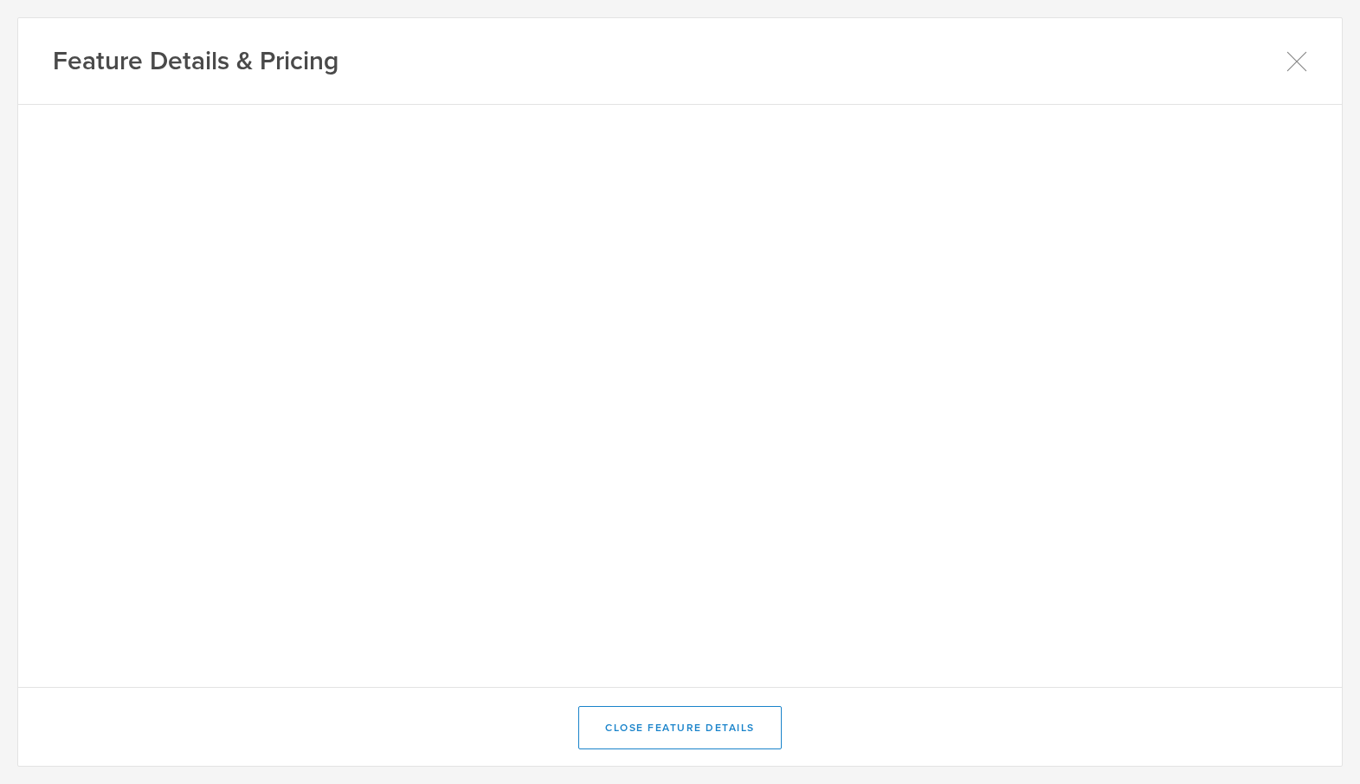
click at [1305, 32] on div "Feature Details & Pricing" at bounding box center [680, 61] width 1324 height 87
click at [1304, 65] on icon at bounding box center [1297, 61] width 22 height 22
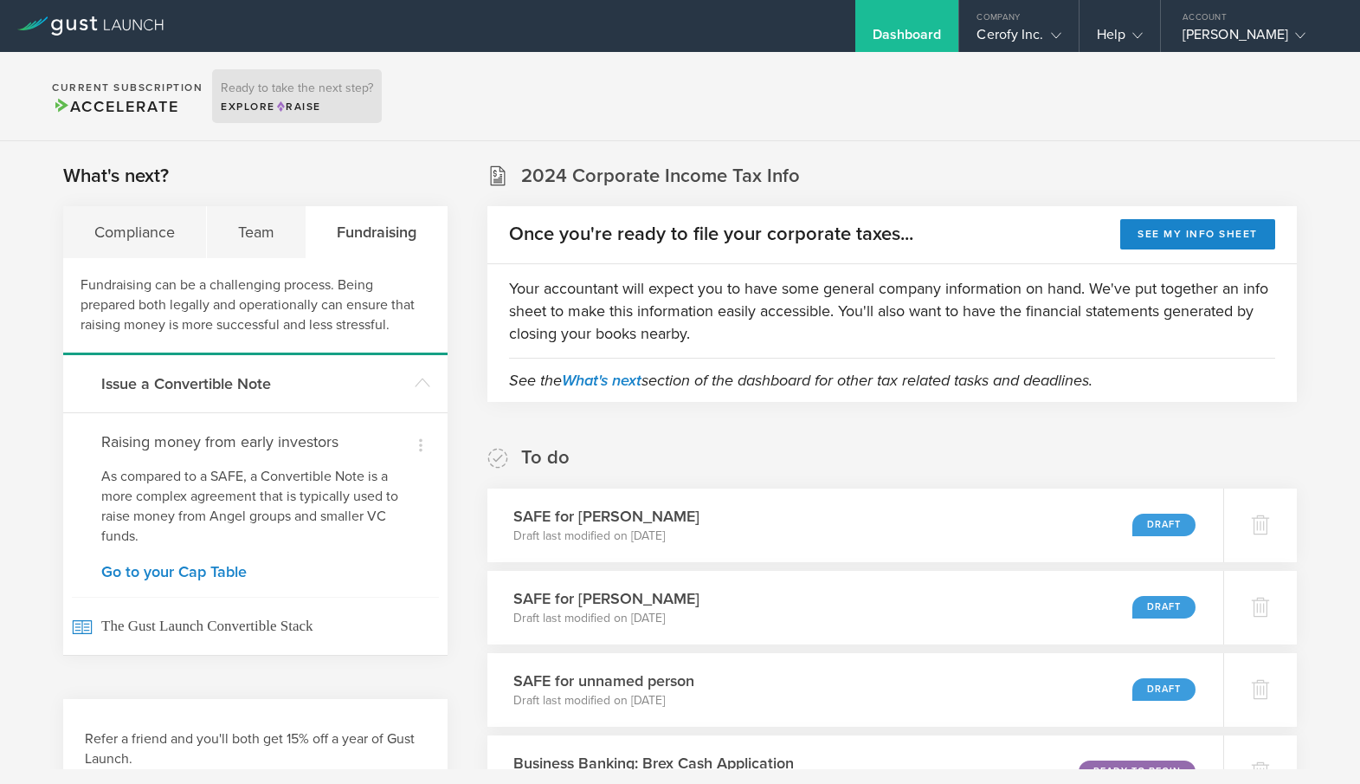
click at [248, 106] on div "Explore Raise" at bounding box center [297, 107] width 152 height 16
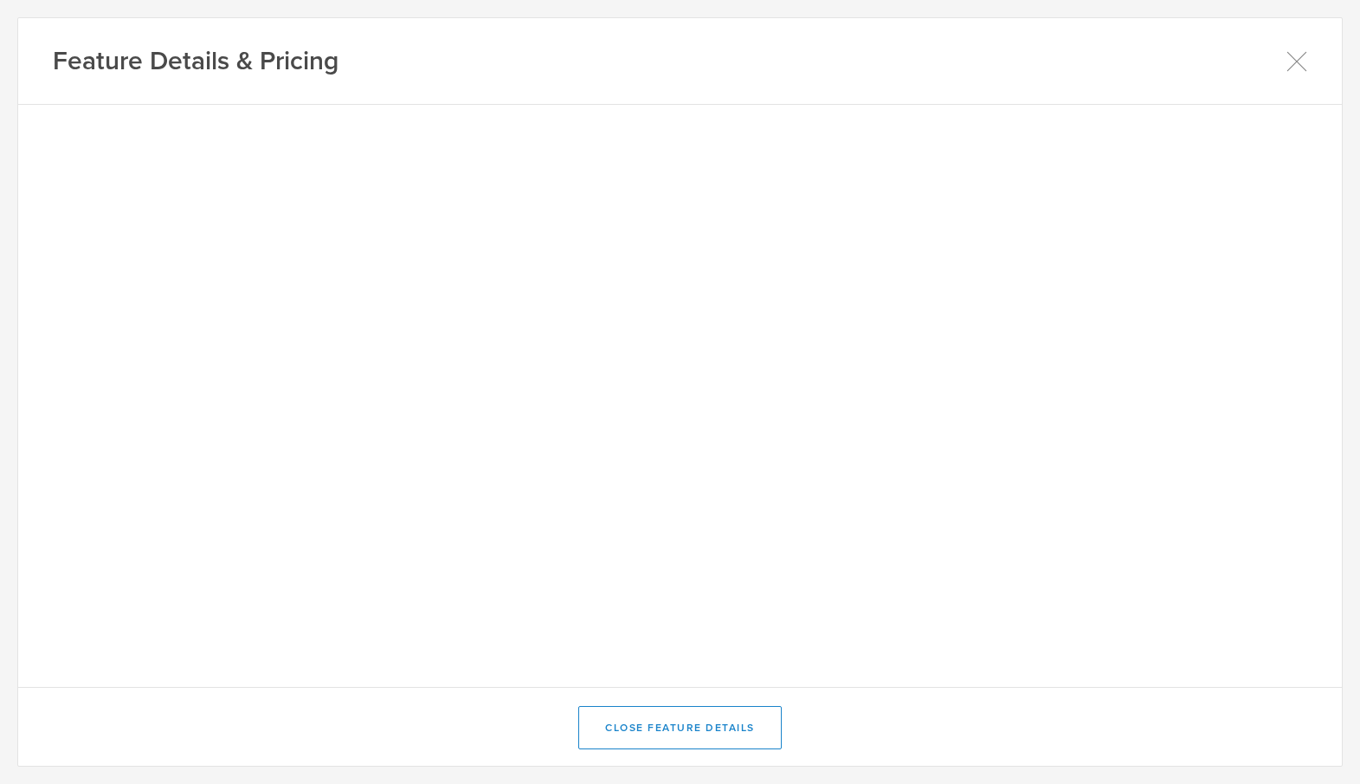
click at [1300, 73] on div "Feature Details & Pricing" at bounding box center [680, 61] width 1324 height 87
click at [1298, 51] on icon at bounding box center [1297, 61] width 22 height 22
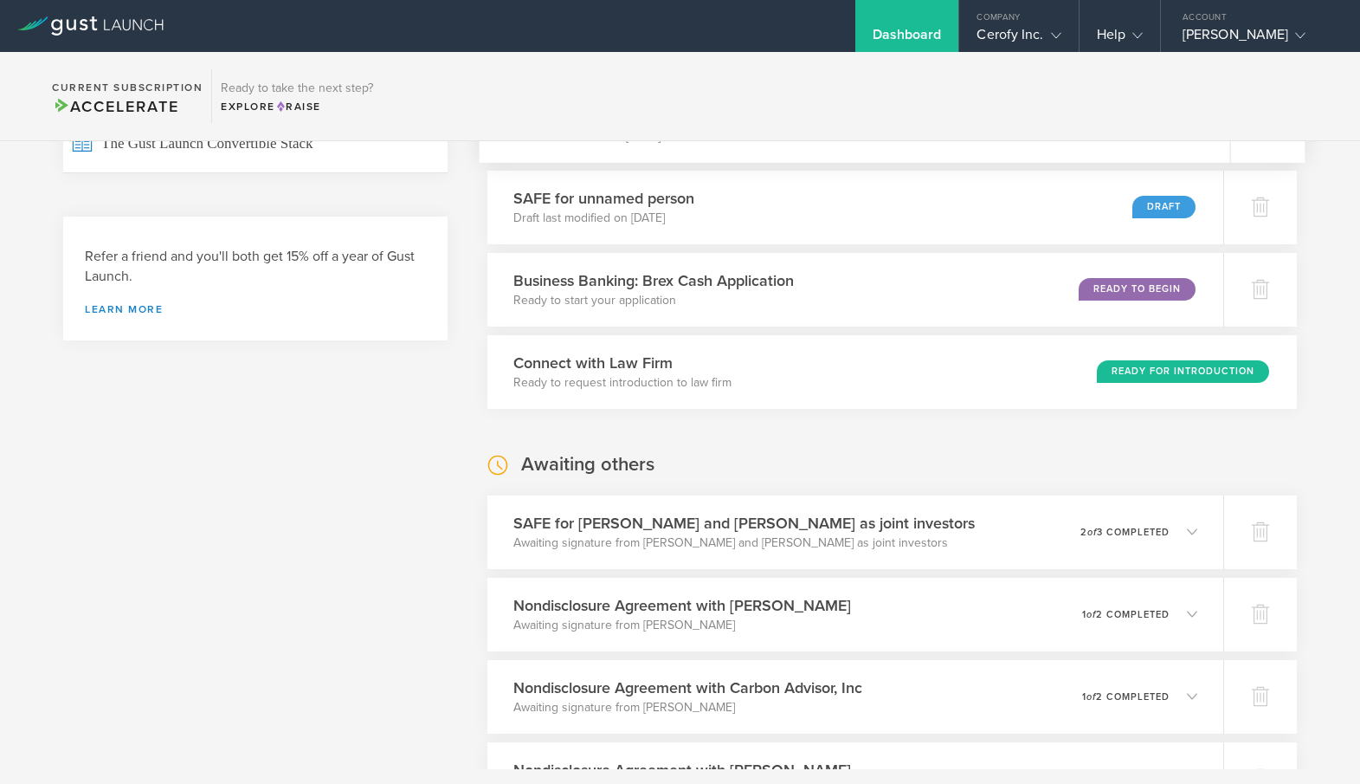
scroll to position [554, 0]
